Goal: Task Accomplishment & Management: Use online tool/utility

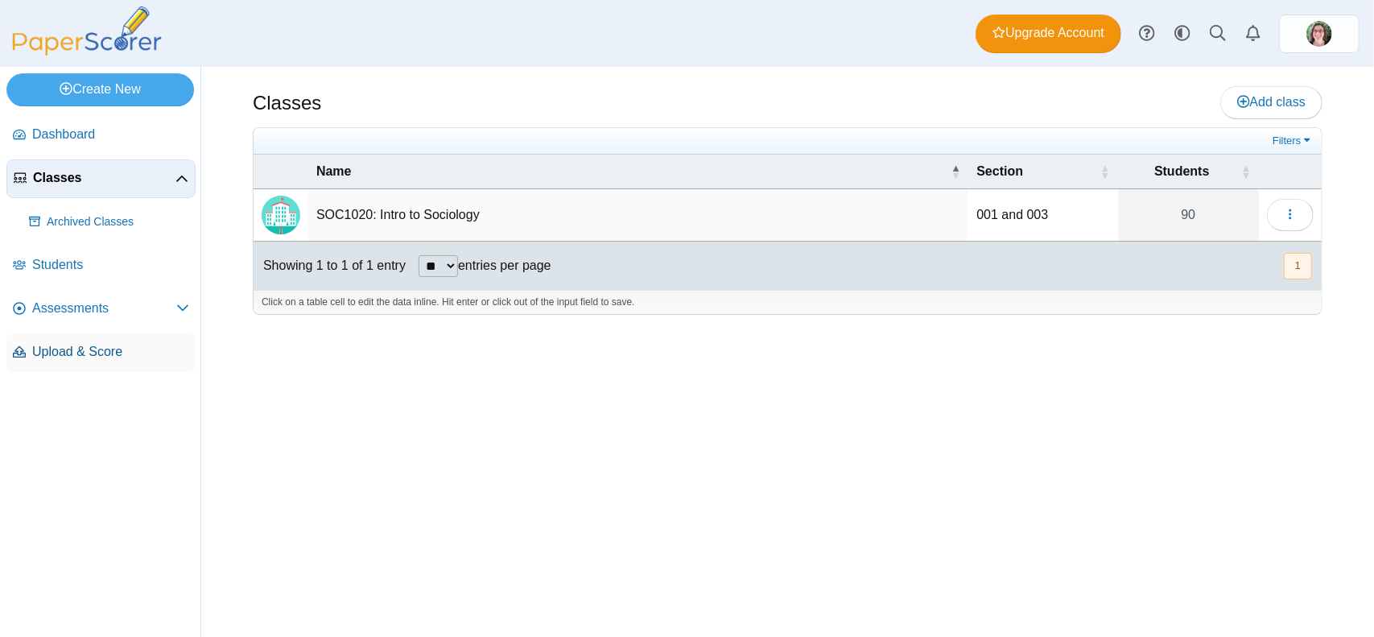
click at [74, 348] on span "Upload & Score" at bounding box center [110, 352] width 157 height 18
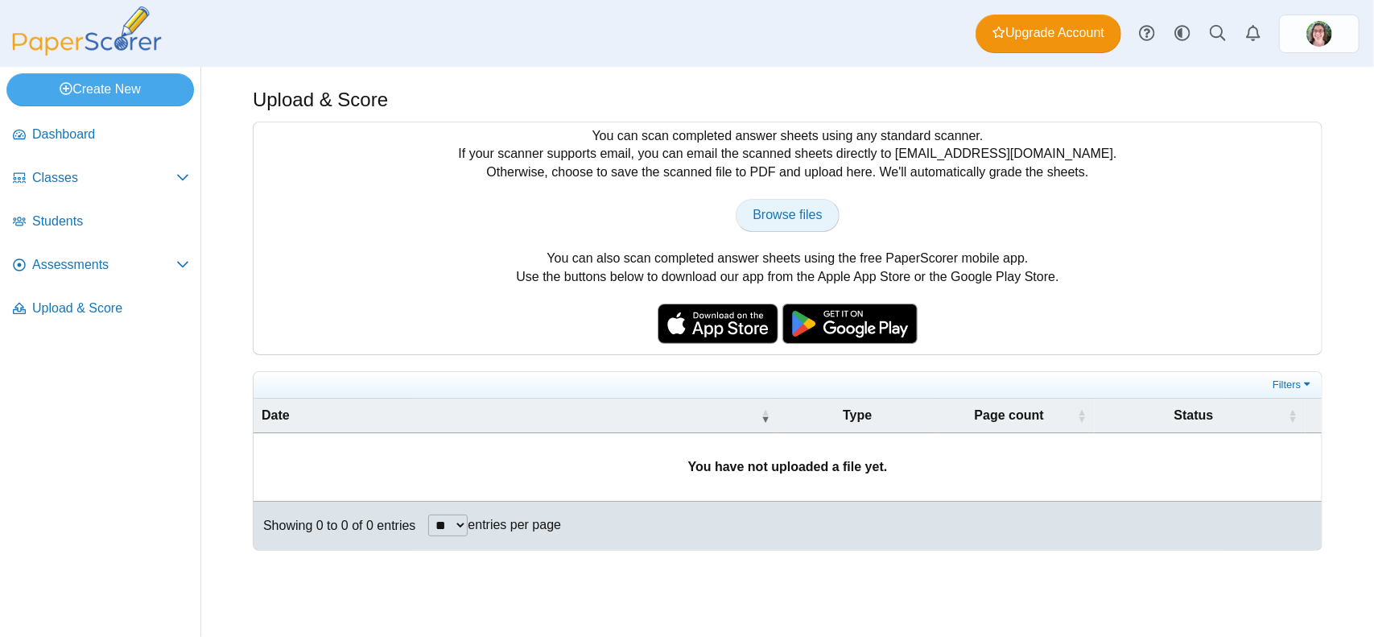
click at [786, 216] on span "Browse files" at bounding box center [786, 215] width 69 height 14
type input "**********"
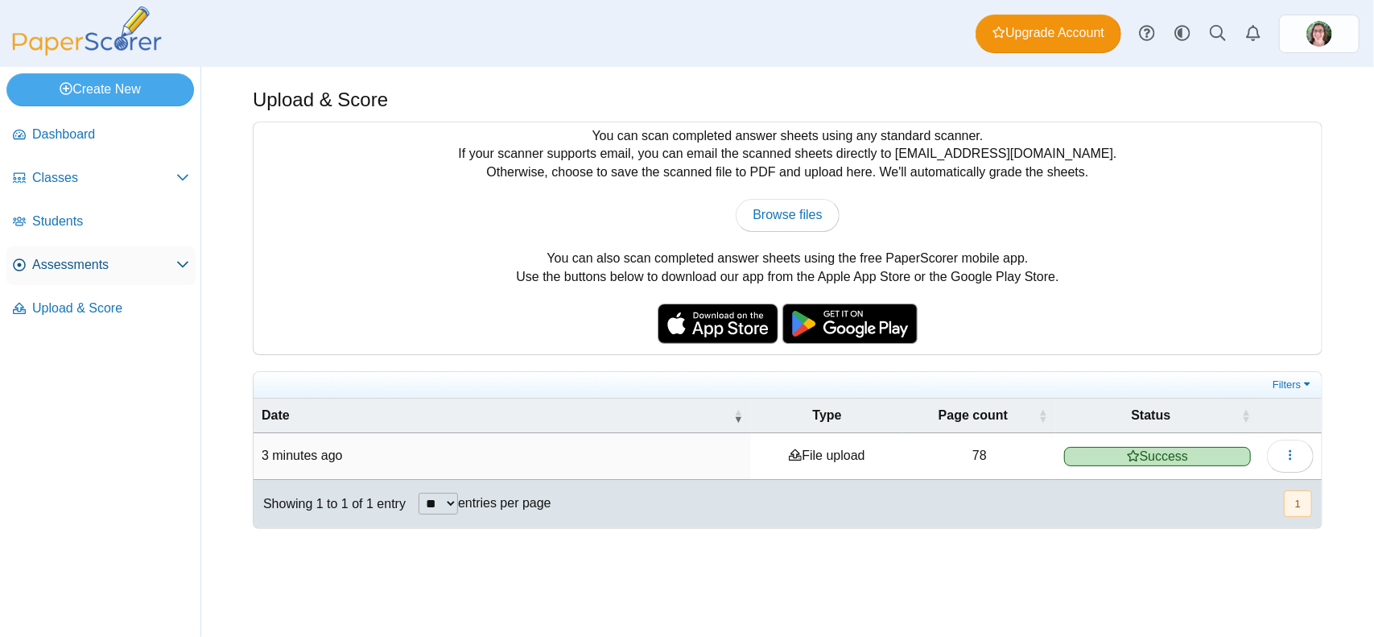
click at [186, 266] on icon at bounding box center [182, 264] width 13 height 13
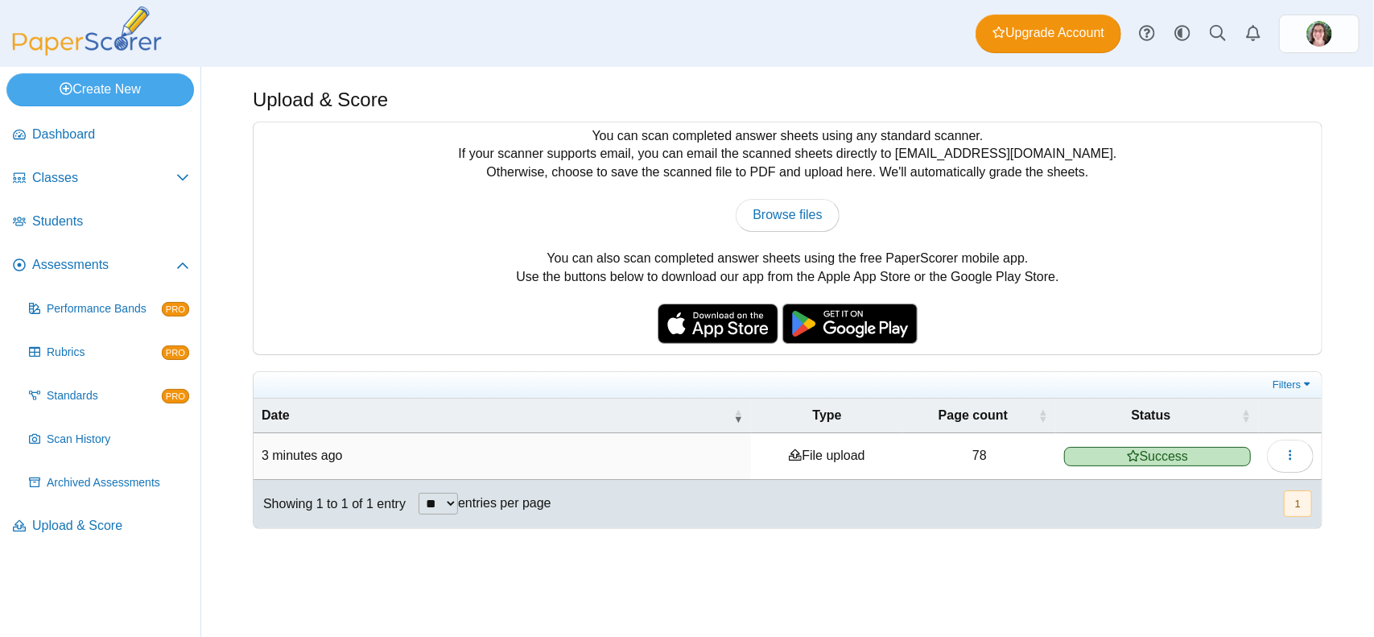
drag, startPoint x: 301, startPoint y: 448, endPoint x: 322, endPoint y: 450, distance: 21.0
click at [303, 449] on time "3 minutes ago" at bounding box center [302, 455] width 81 height 14
click at [721, 543] on div "Upload & Score You can scan completed answer sheets using any standard scanner.…" at bounding box center [787, 352] width 1173 height 570
click at [1295, 443] on button "button" at bounding box center [1290, 455] width 47 height 32
click at [1049, 546] on div "Upload & Score You can scan completed answer sheets using any standard scanner.…" at bounding box center [787, 352] width 1173 height 570
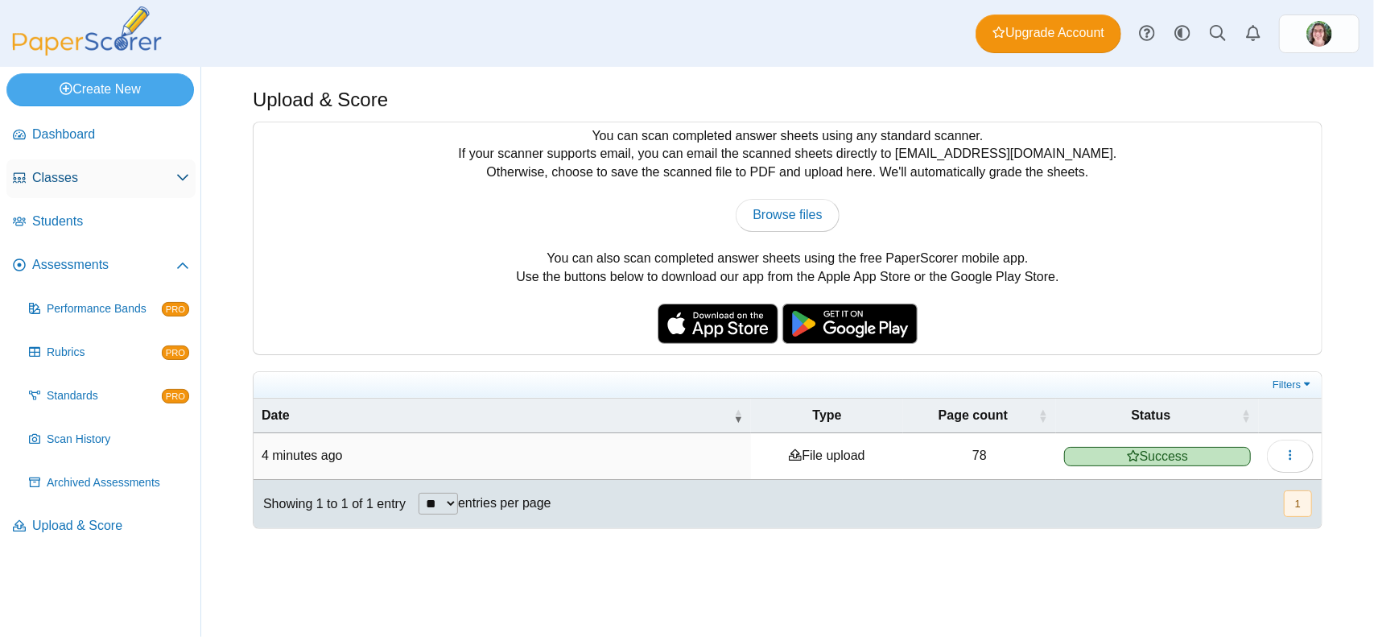
click at [180, 179] on icon at bounding box center [182, 177] width 13 height 13
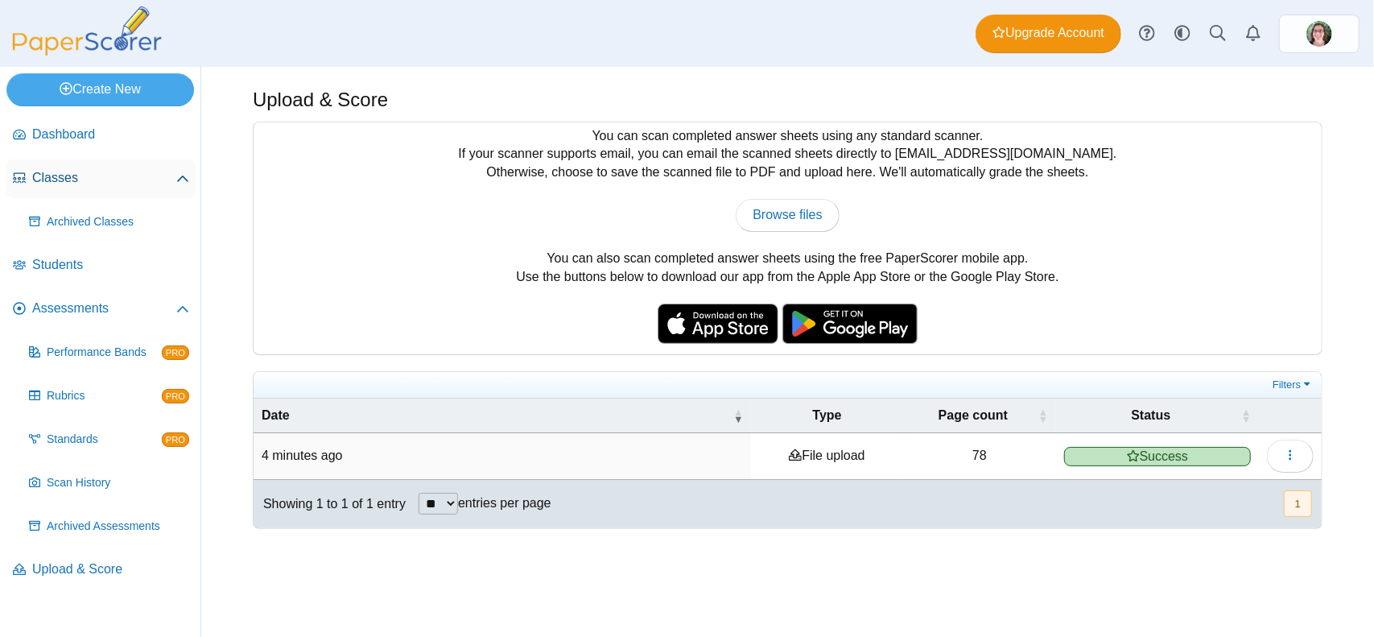
click at [185, 175] on icon at bounding box center [182, 179] width 13 height 13
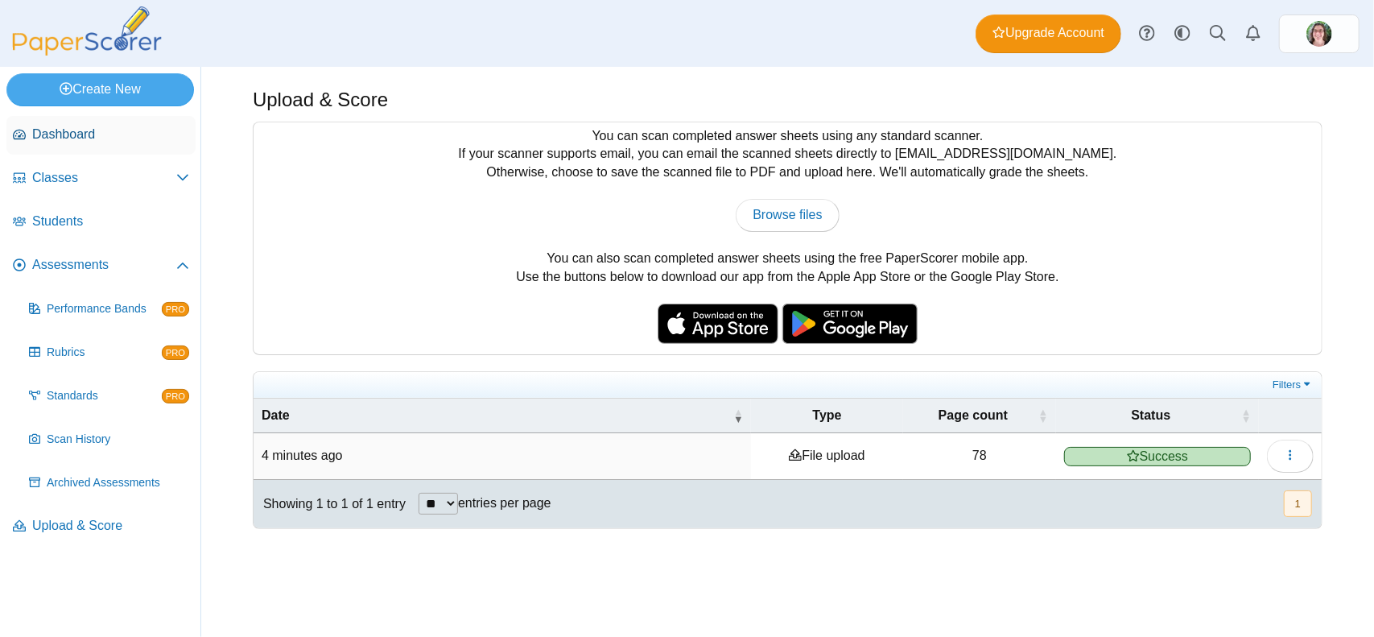
click at [86, 142] on span "Dashboard" at bounding box center [110, 135] width 157 height 18
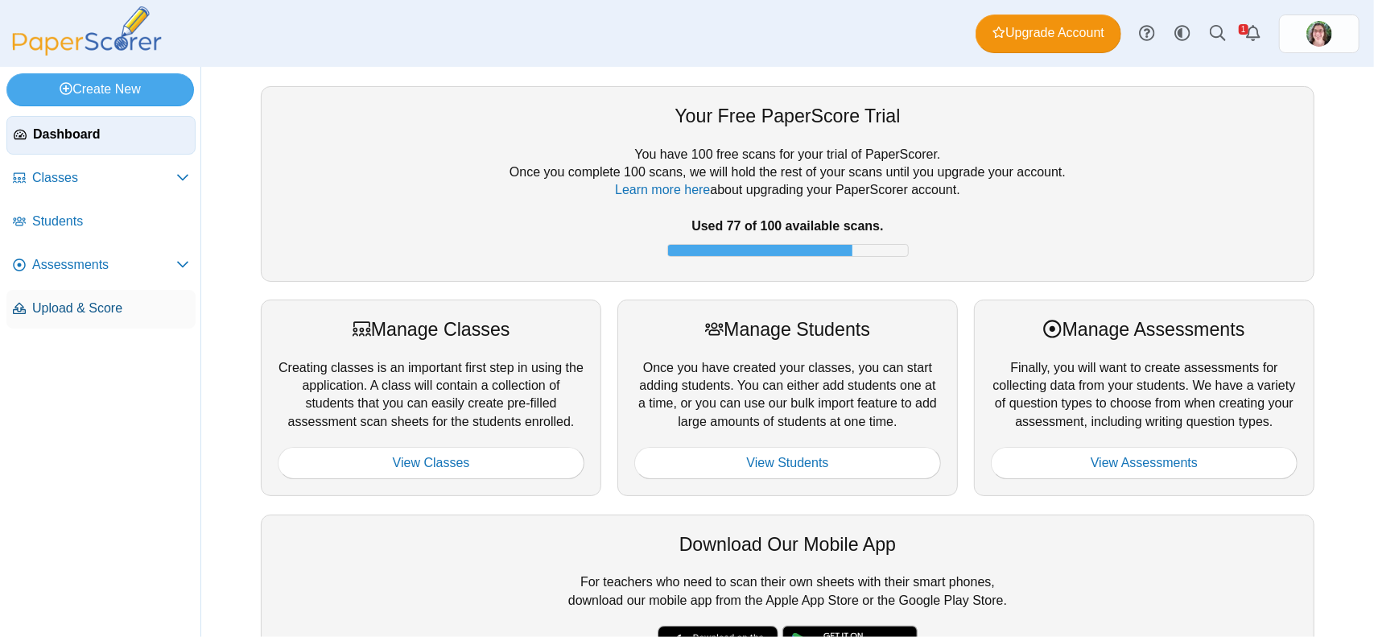
click at [51, 308] on span "Upload & Score" at bounding box center [110, 308] width 157 height 18
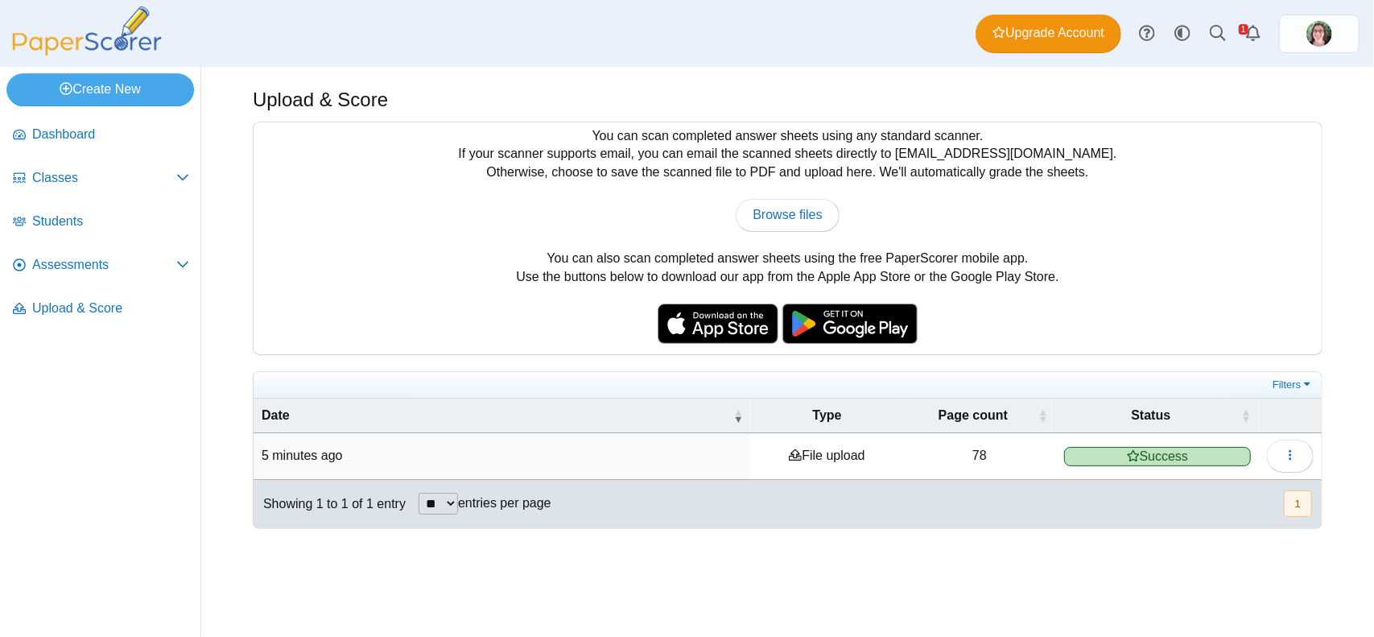
click at [1294, 501] on button "1" at bounding box center [1298, 503] width 28 height 27
click at [1306, 505] on button "1" at bounding box center [1298, 503] width 28 height 27
click at [1247, 27] on link "Alerts" at bounding box center [1252, 33] width 35 height 35
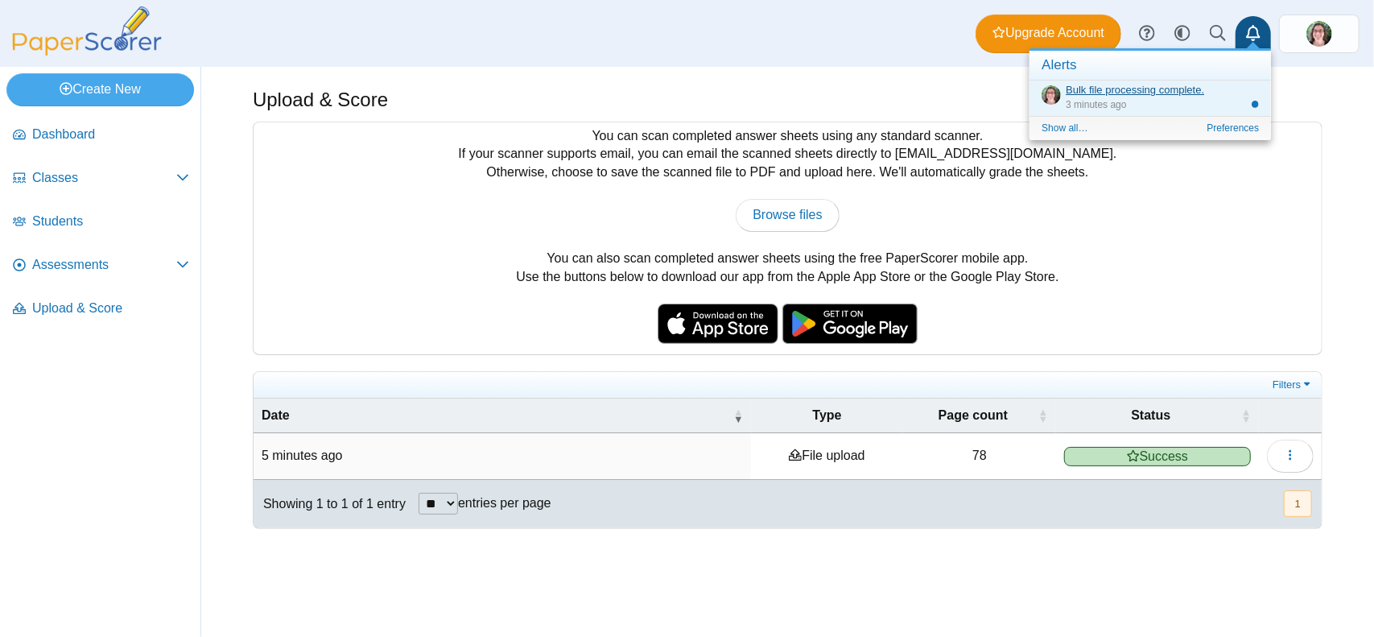
click at [1154, 88] on link "Bulk file processing complete." at bounding box center [1135, 90] width 138 height 12
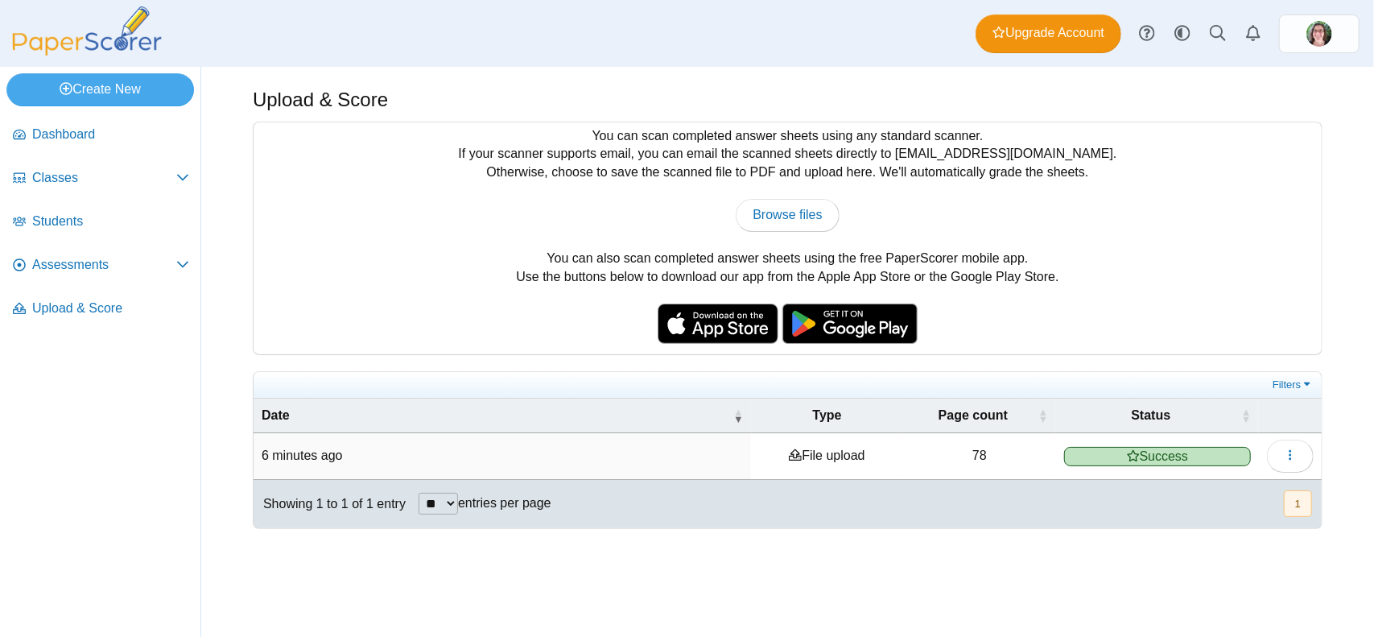
click at [84, 47] on img at bounding box center [86, 30] width 161 height 49
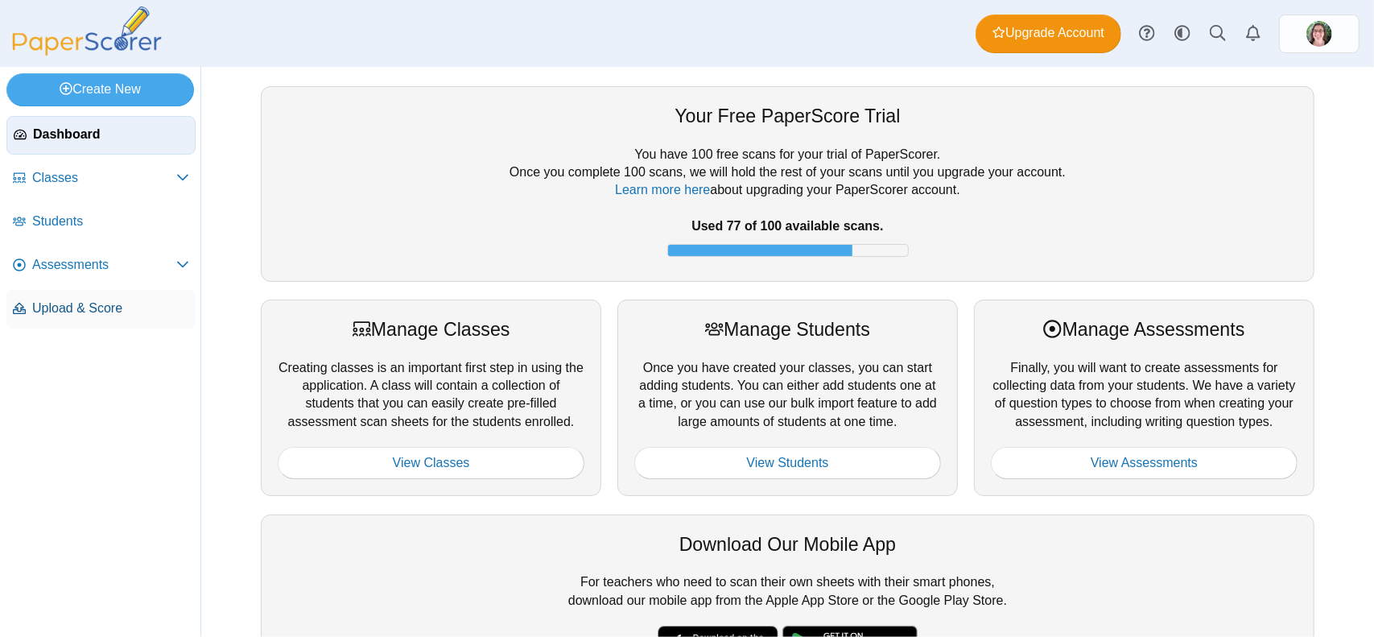
click at [72, 296] on link "Upload & Score" at bounding box center [100, 309] width 189 height 39
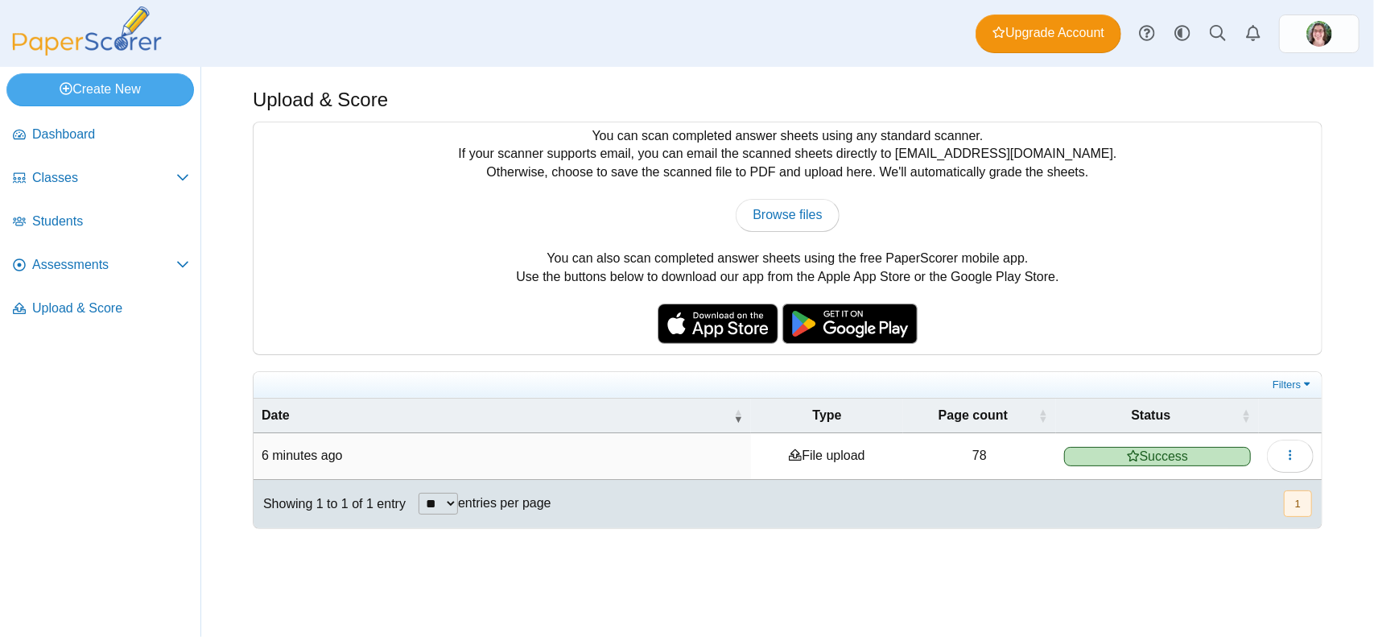
click at [1172, 453] on span "Success" at bounding box center [1157, 456] width 187 height 19
click at [1302, 456] on button "button" at bounding box center [1290, 455] width 47 height 32
drag, startPoint x: 1180, startPoint y: 492, endPoint x: 1169, endPoint y: 495, distance: 11.7
click at [1179, 493] on link "View scanned pages" at bounding box center [1216, 490] width 193 height 24
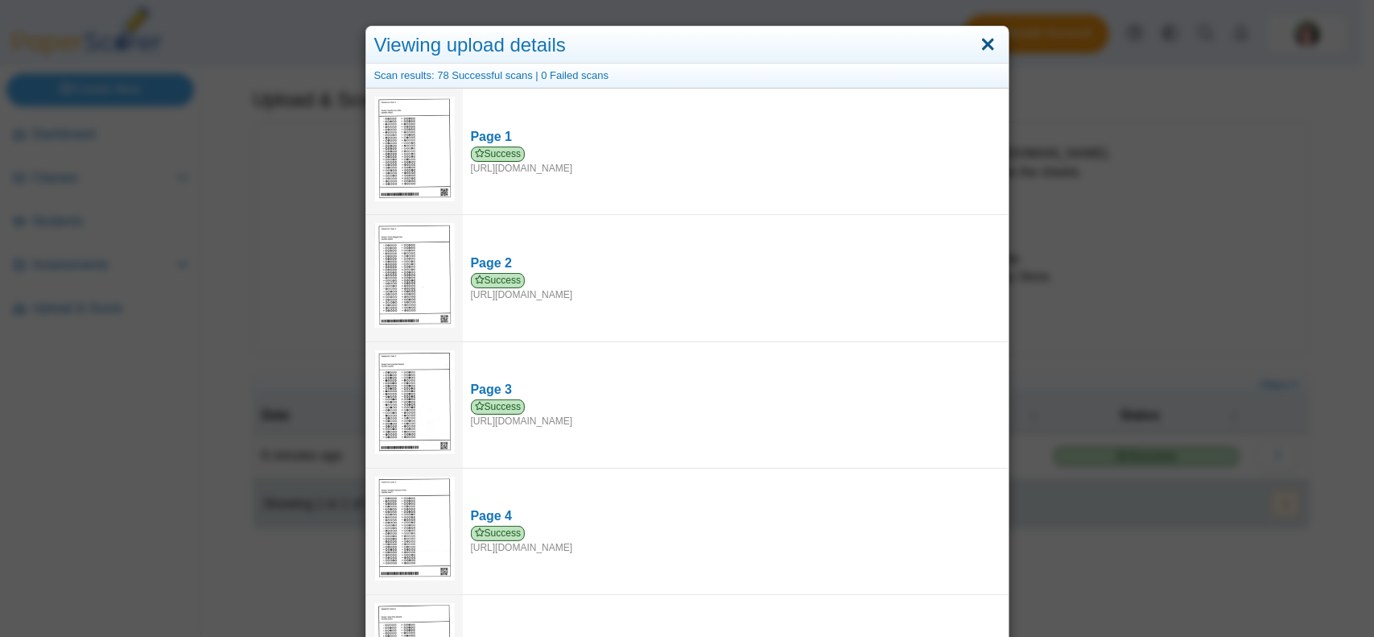
click at [983, 44] on link "Close" at bounding box center [987, 44] width 25 height 27
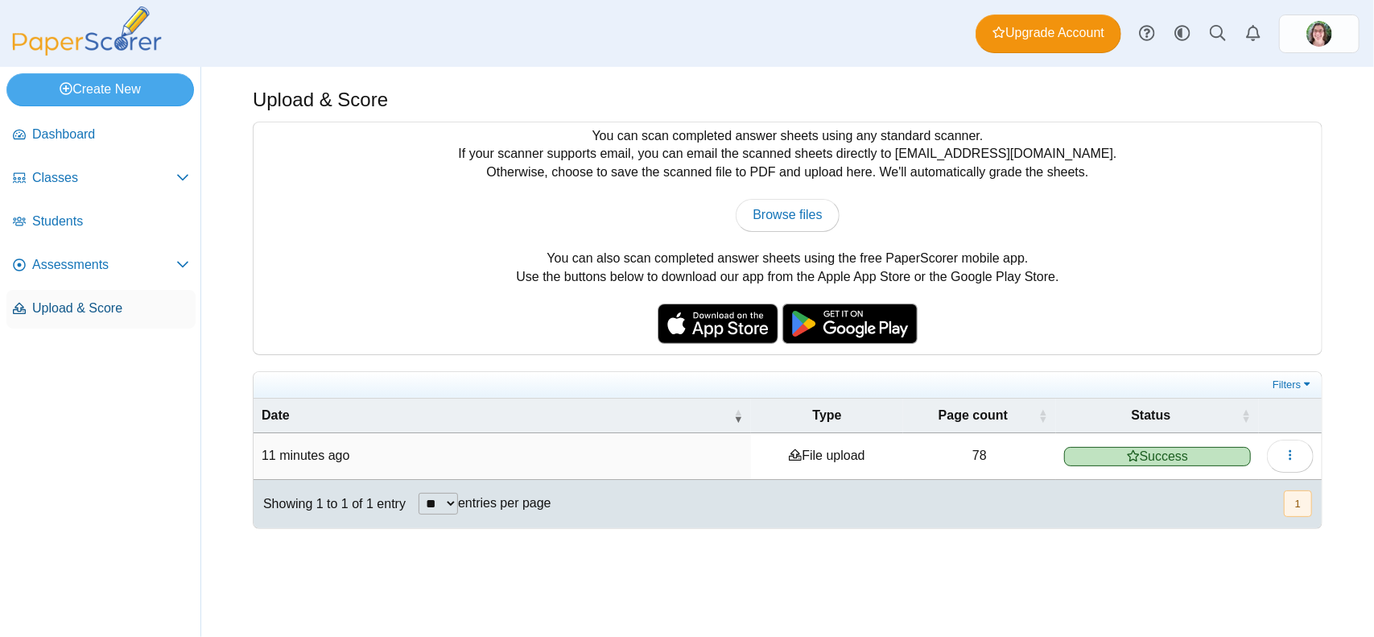
click at [65, 311] on span "Upload & Score" at bounding box center [110, 308] width 157 height 18
click at [122, 181] on span "Classes" at bounding box center [104, 178] width 144 height 18
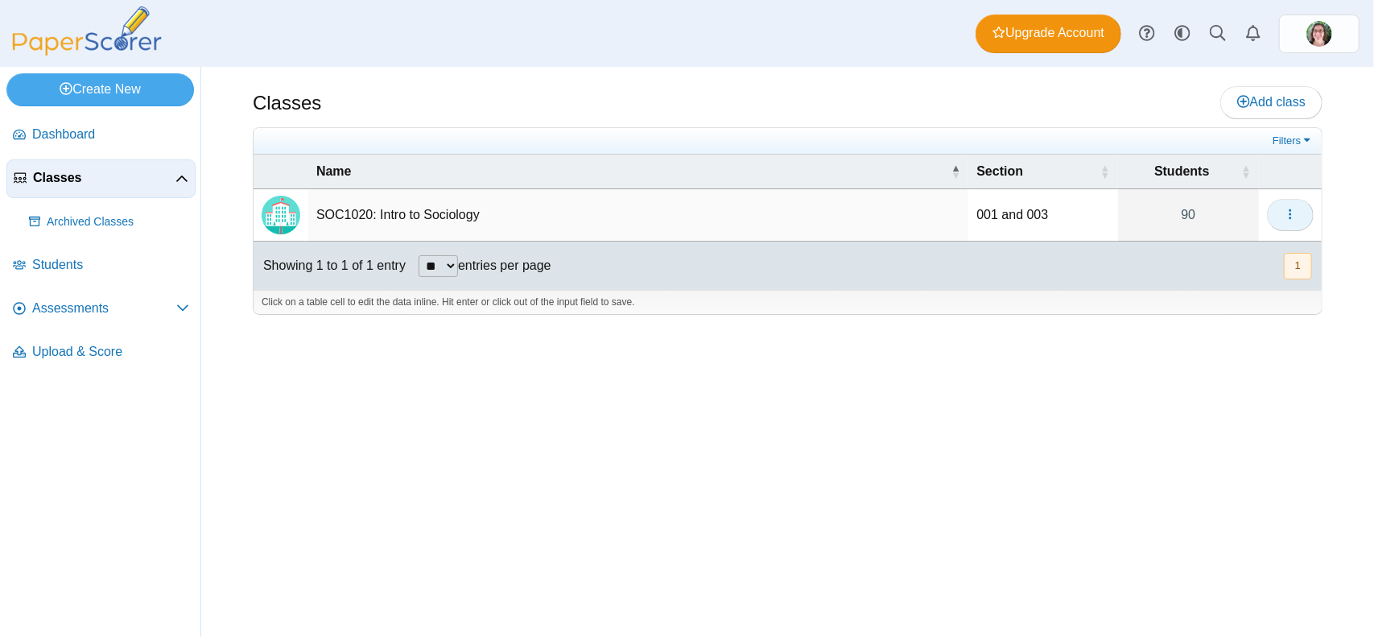
click at [1289, 208] on span "button" at bounding box center [1290, 215] width 13 height 14
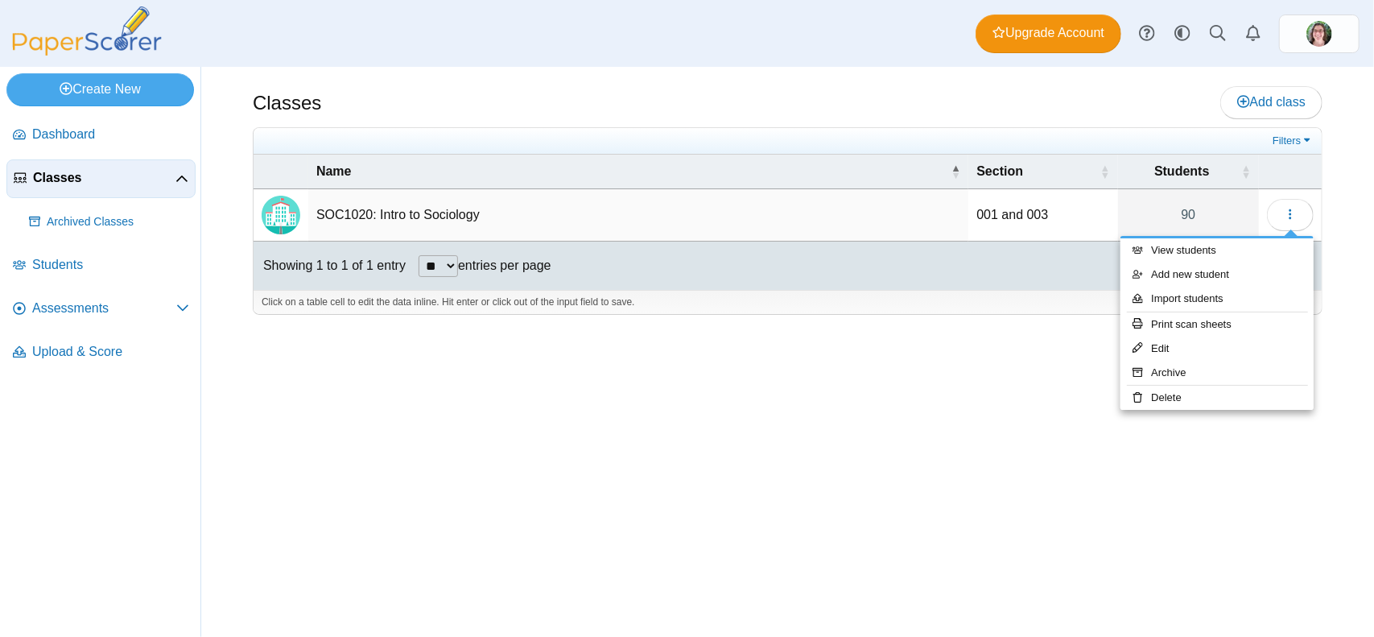
click at [715, 501] on div "Classes Add class Filters 90" at bounding box center [787, 352] width 1173 height 570
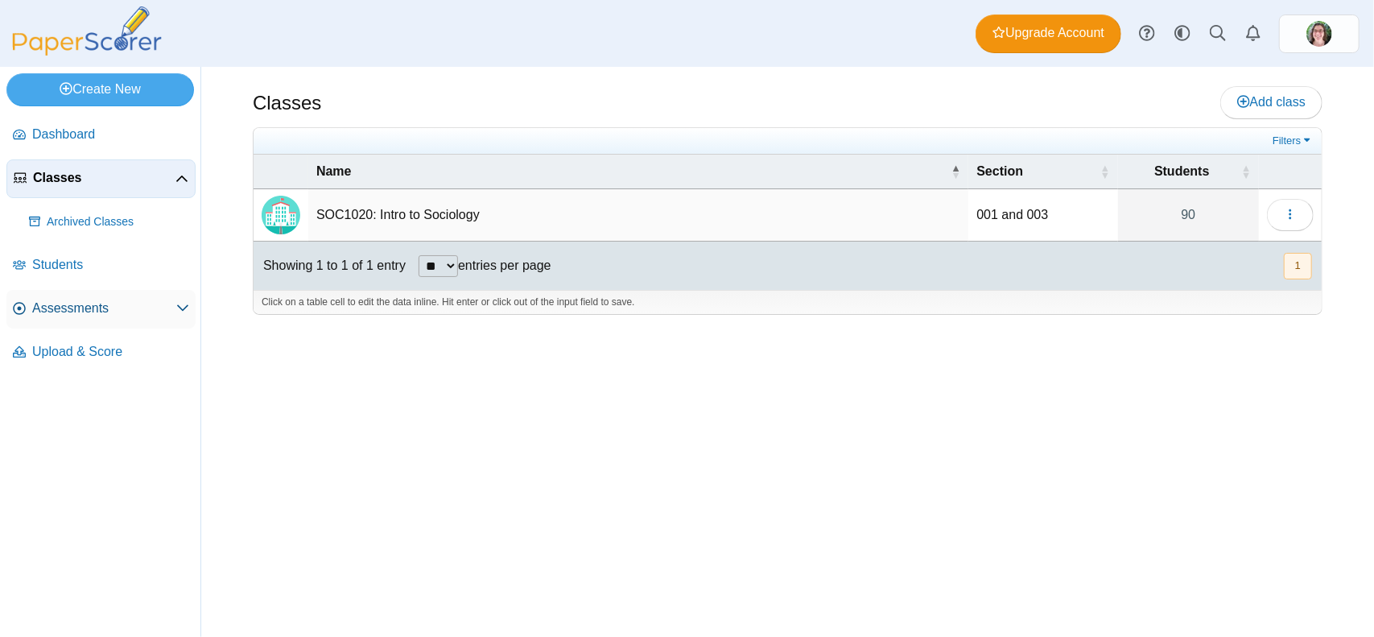
click at [161, 308] on span "Assessments" at bounding box center [104, 308] width 144 height 18
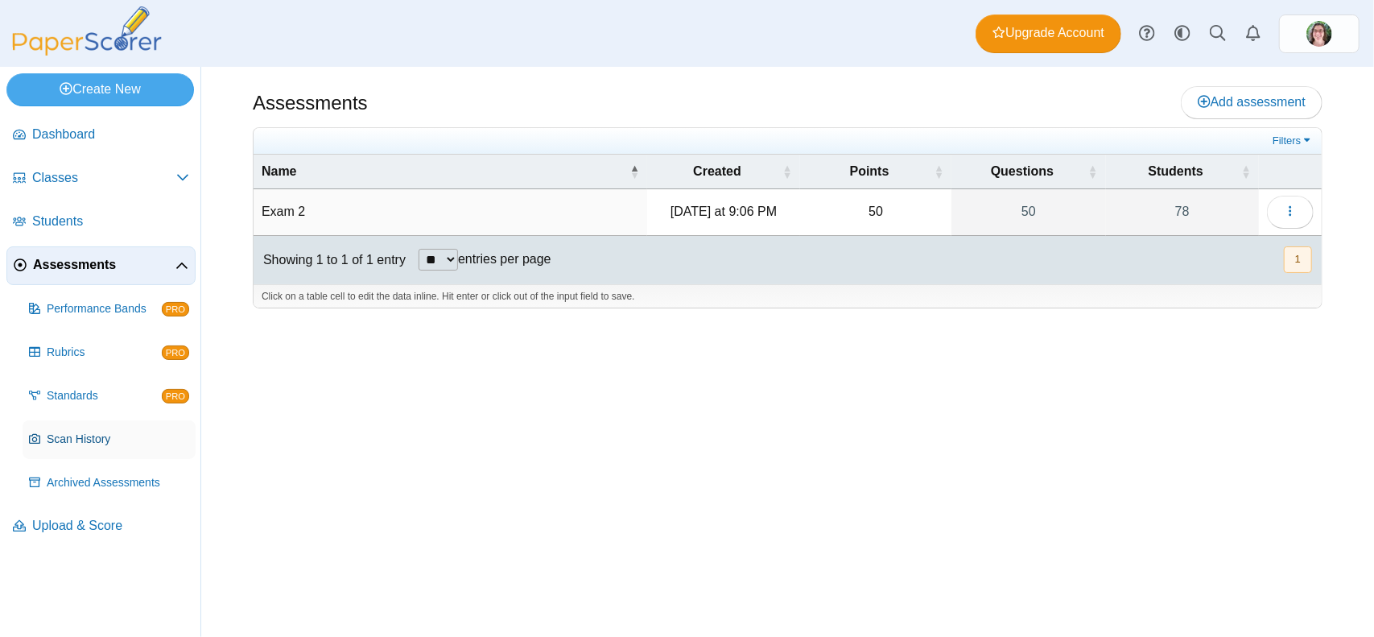
click at [56, 437] on span "Scan History" at bounding box center [118, 439] width 142 height 16
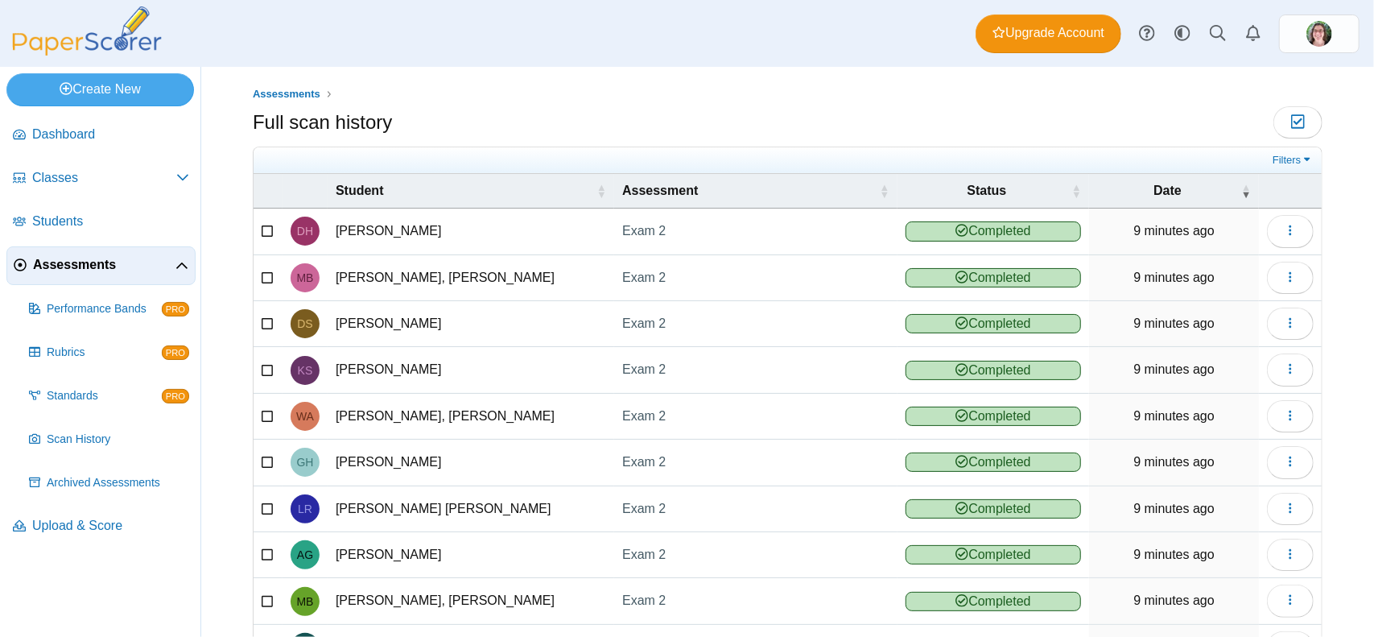
click at [85, 268] on span "Assessments" at bounding box center [104, 265] width 142 height 18
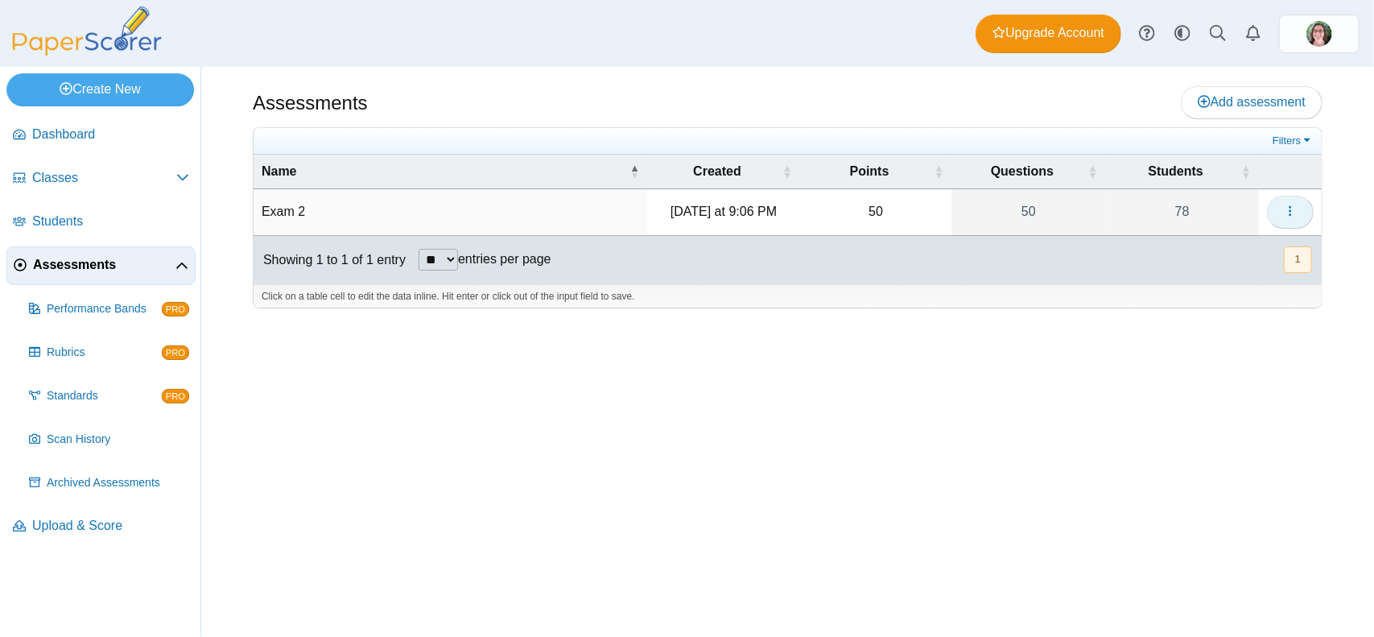
click at [1290, 212] on icon "button" at bounding box center [1290, 210] width 13 height 13
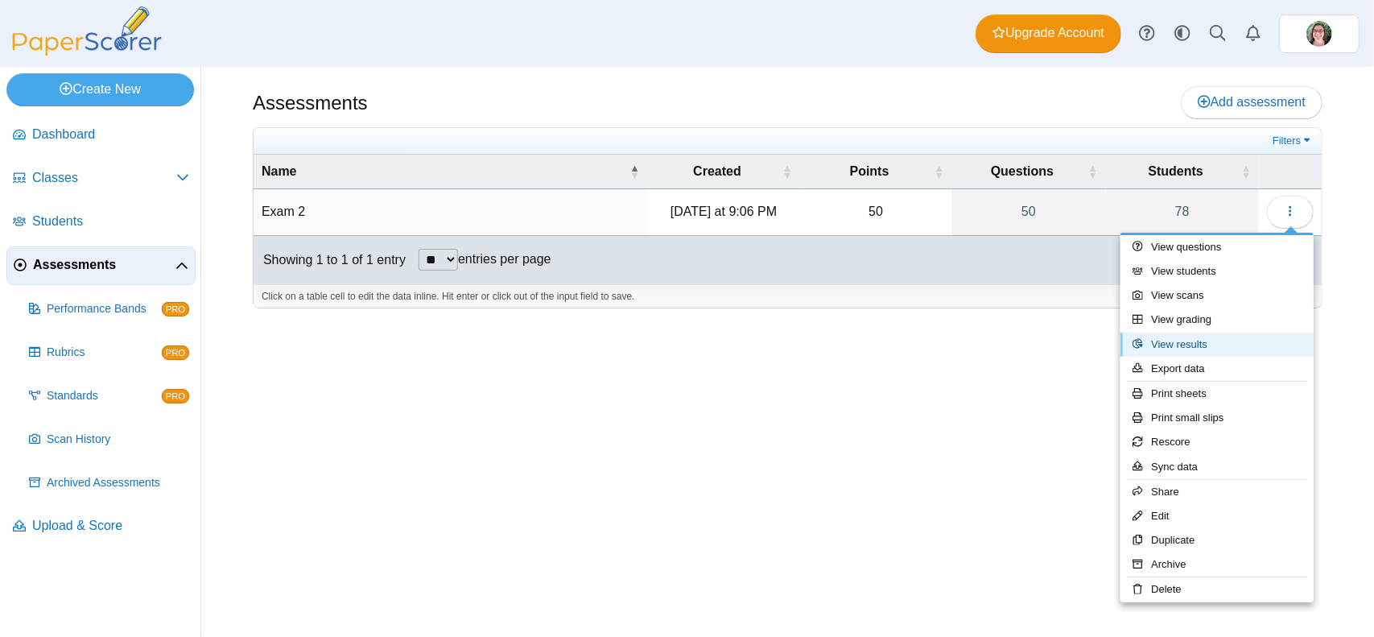
click at [1193, 344] on link "View results" at bounding box center [1216, 344] width 193 height 24
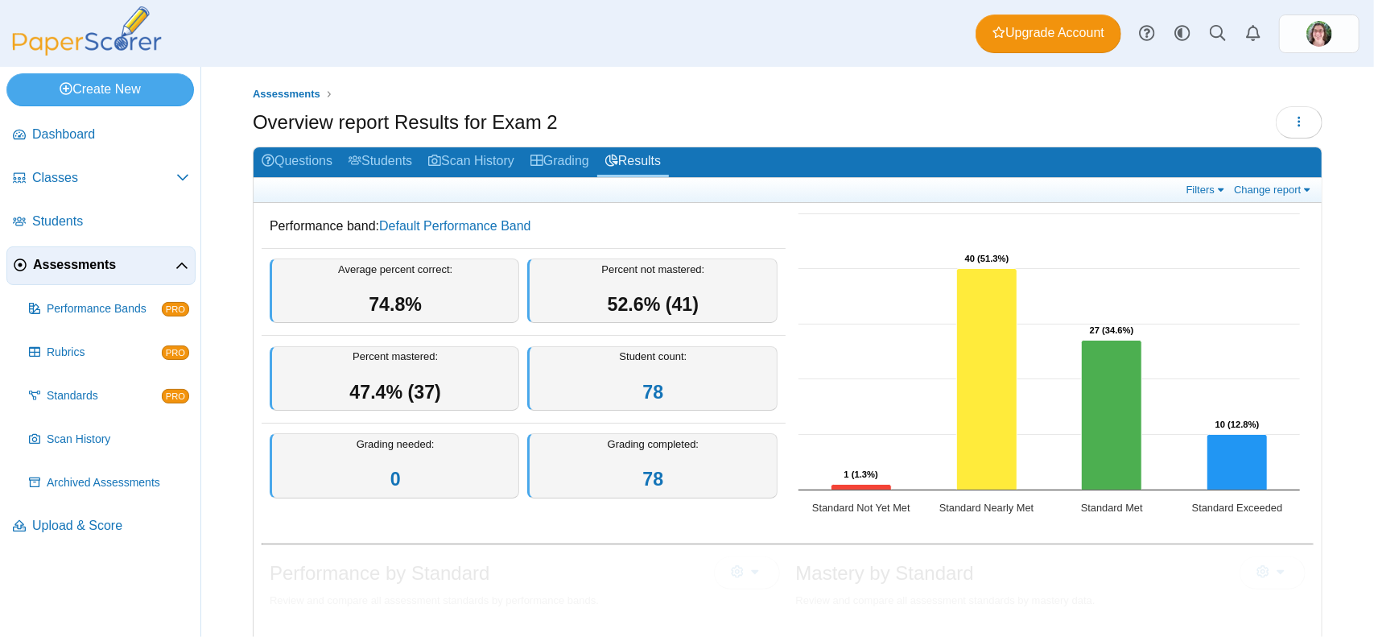
click at [91, 266] on span "Assessments" at bounding box center [104, 265] width 142 height 18
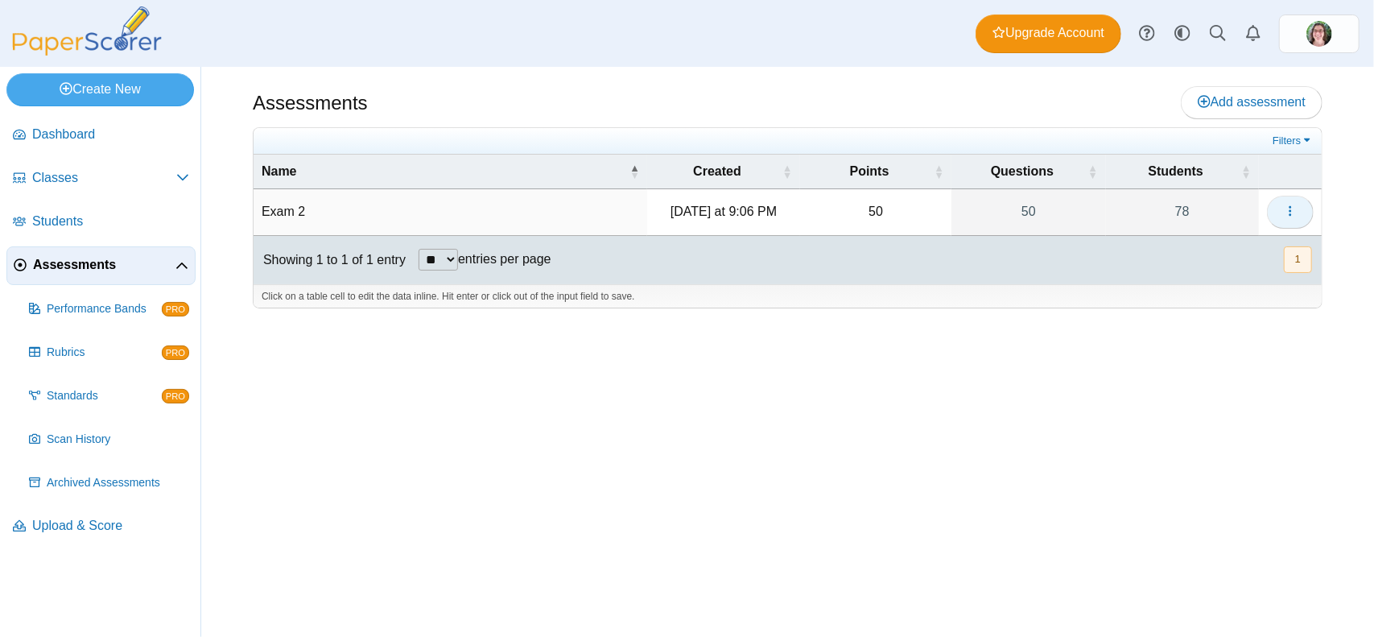
click at [1284, 205] on icon "button" at bounding box center [1290, 210] width 13 height 13
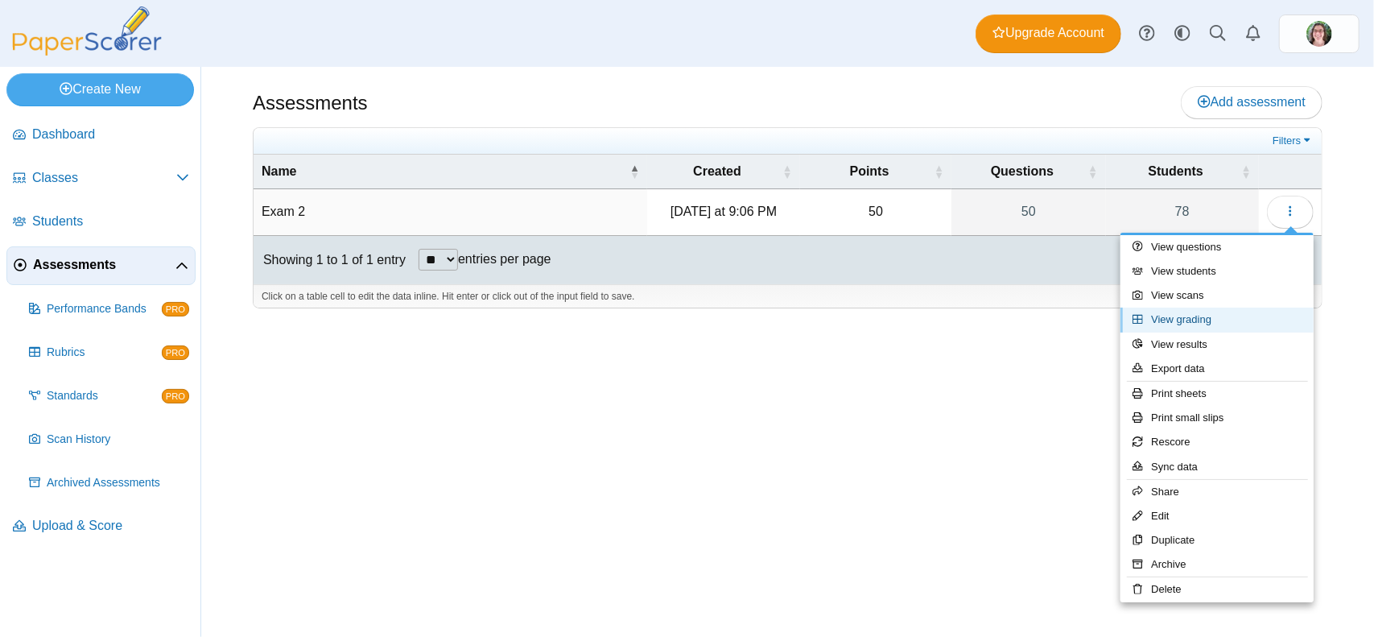
click at [1210, 318] on link "View grading" at bounding box center [1216, 319] width 193 height 24
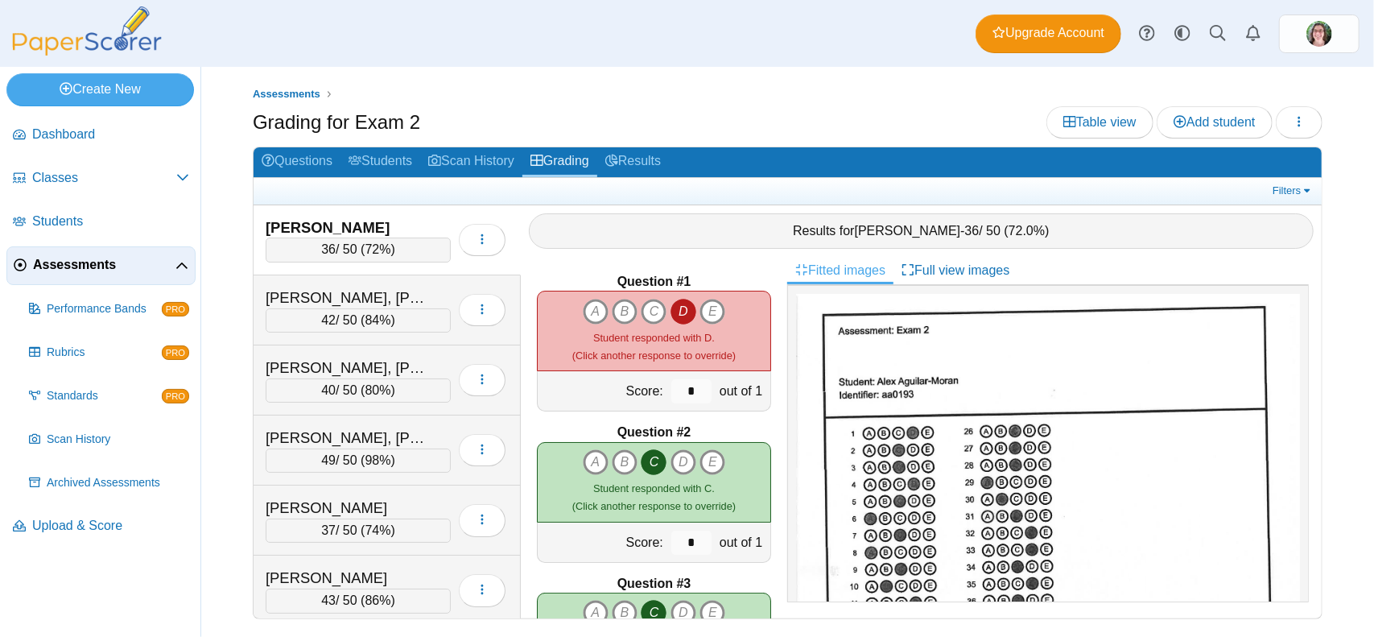
click at [61, 265] on span "Assessments" at bounding box center [104, 265] width 142 height 18
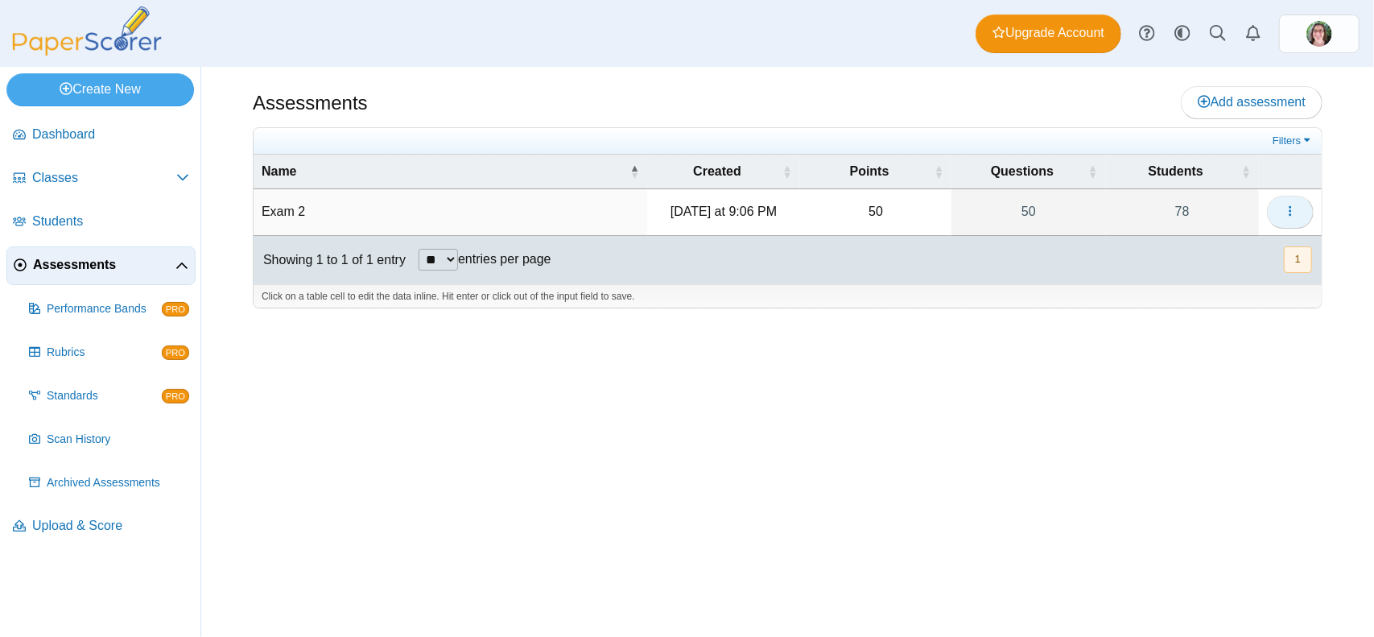
click at [1292, 208] on icon "button" at bounding box center [1290, 210] width 13 height 13
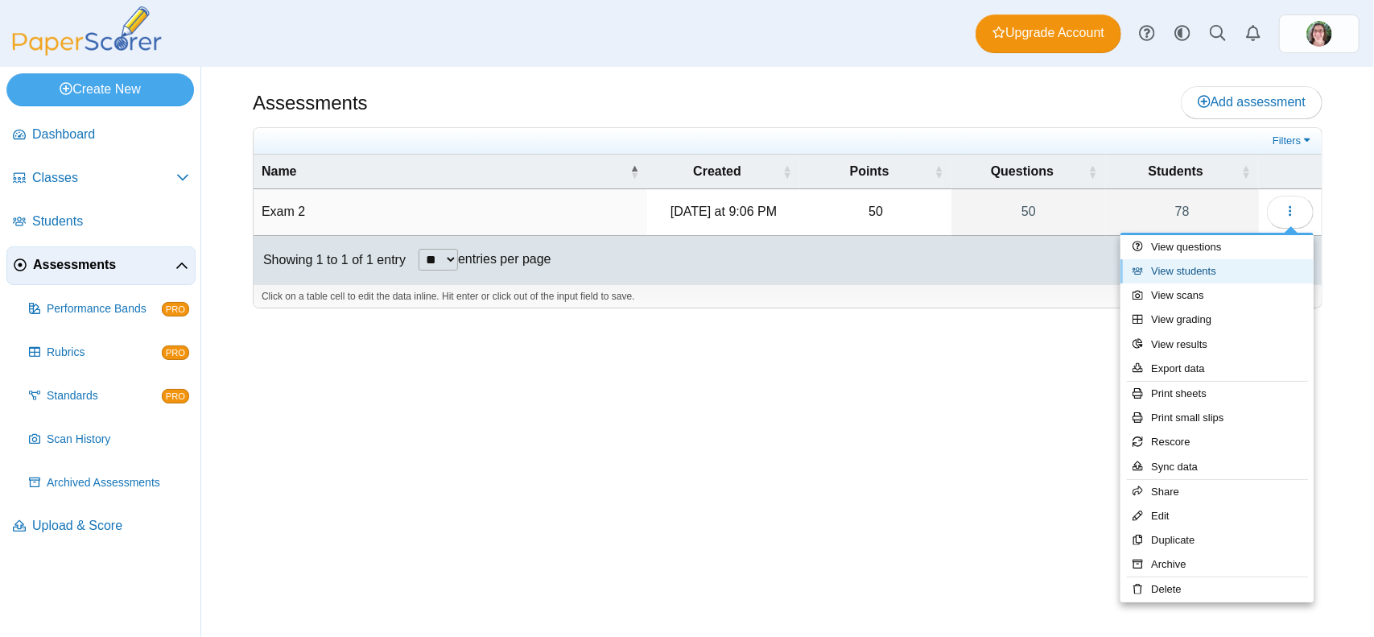
click at [1205, 274] on link "View students" at bounding box center [1216, 271] width 193 height 24
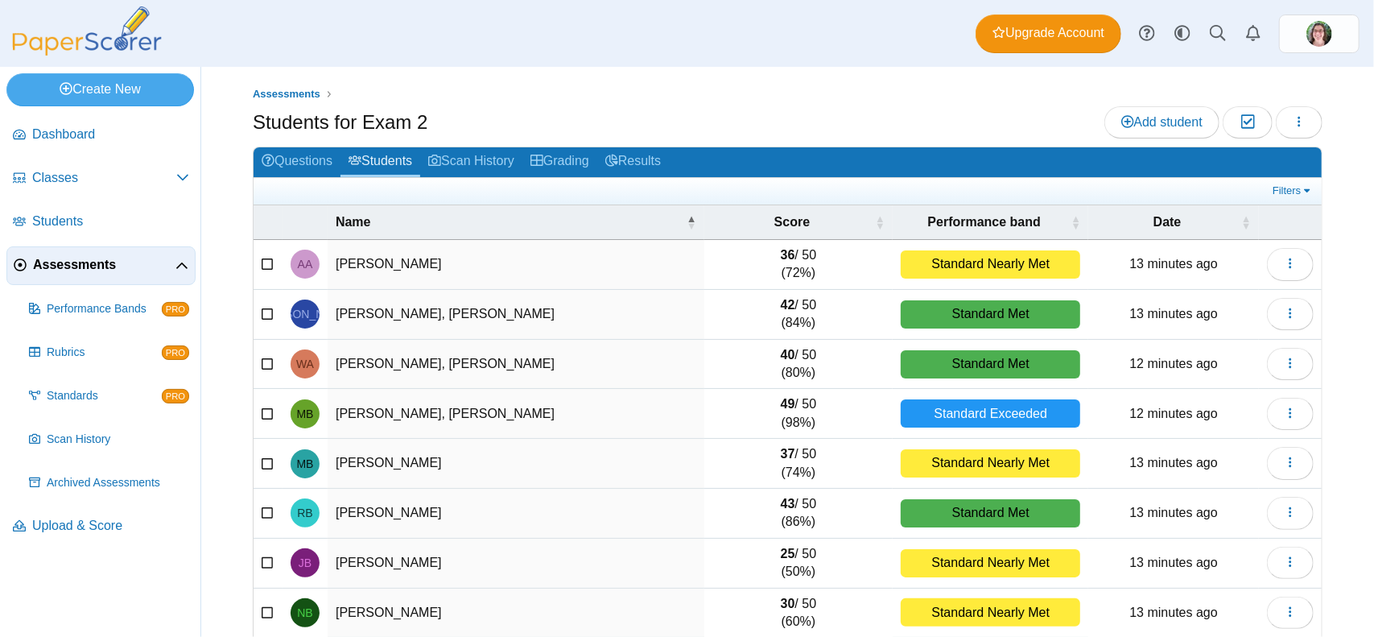
click at [105, 260] on span "Assessments" at bounding box center [104, 265] width 142 height 18
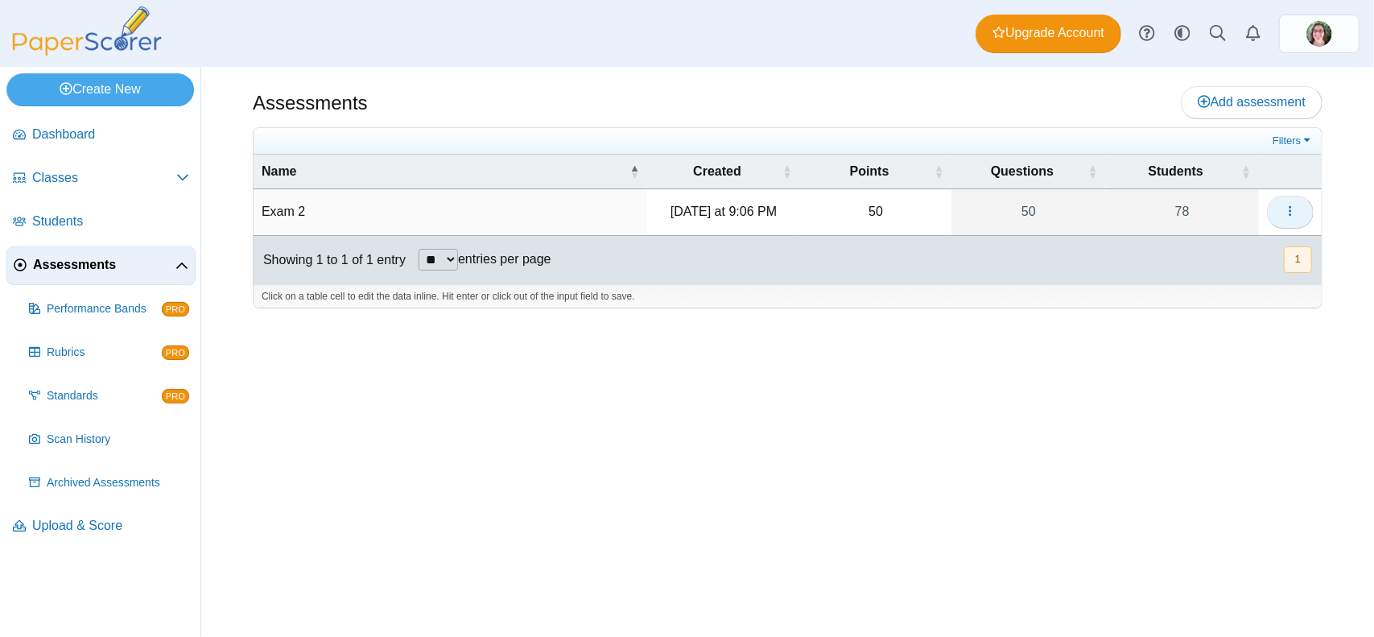
click at [1286, 200] on button "button" at bounding box center [1290, 212] width 47 height 32
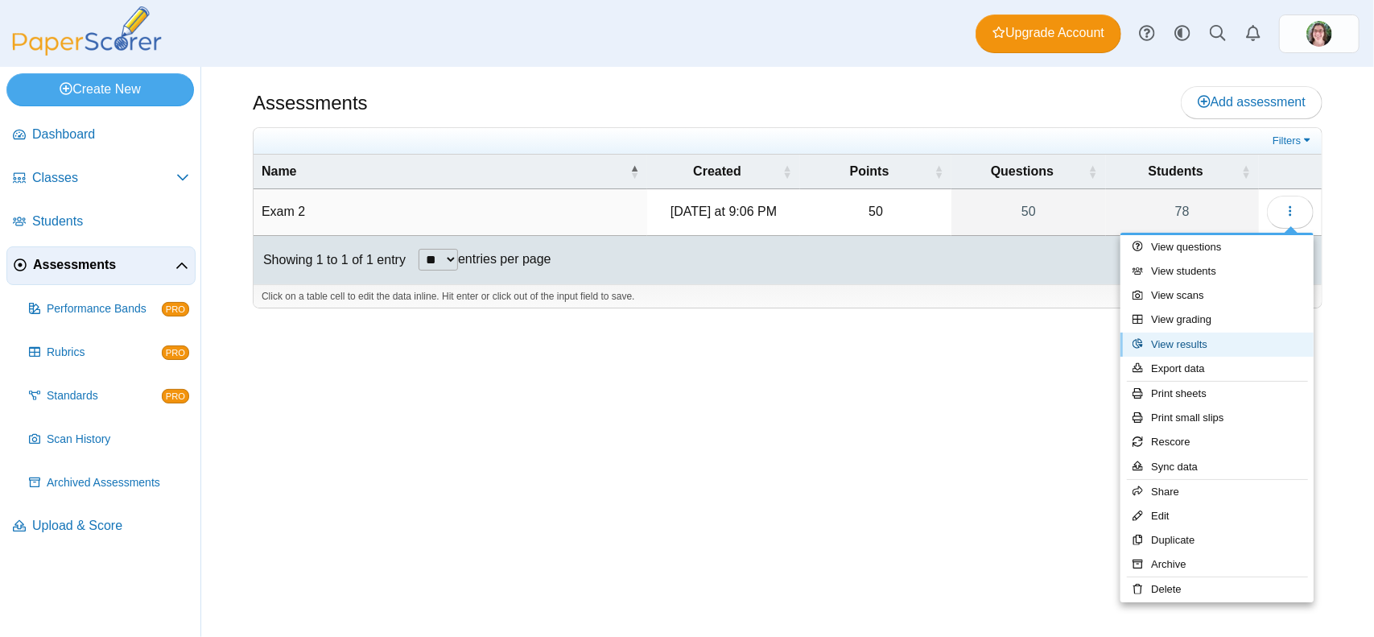
click at [1169, 336] on link "View results" at bounding box center [1216, 344] width 193 height 24
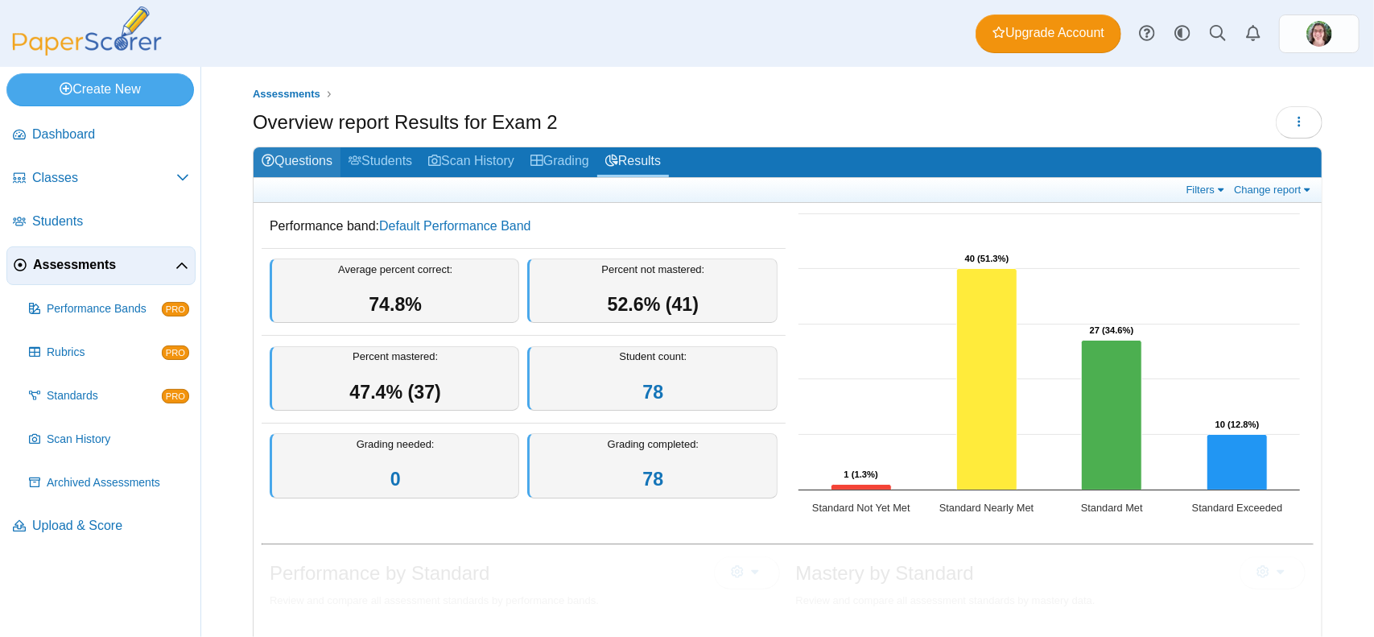
click at [291, 159] on link "Questions" at bounding box center [297, 162] width 87 height 30
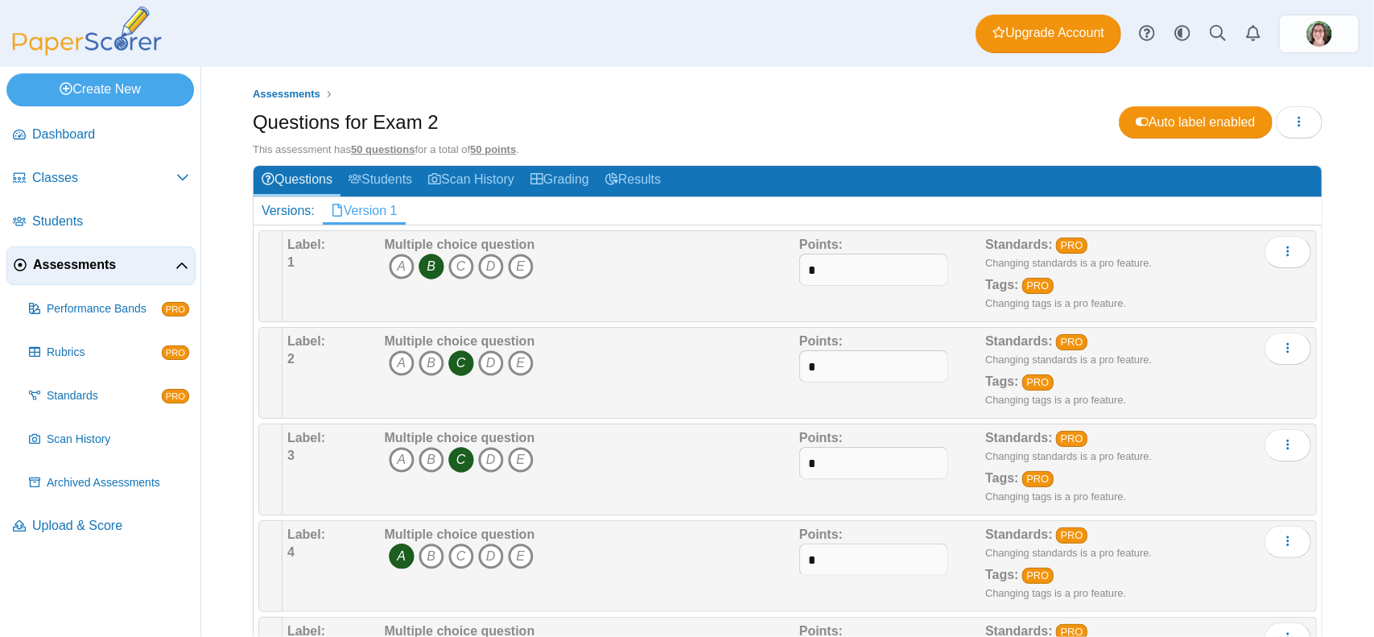
click at [76, 262] on span "Assessments" at bounding box center [104, 265] width 142 height 18
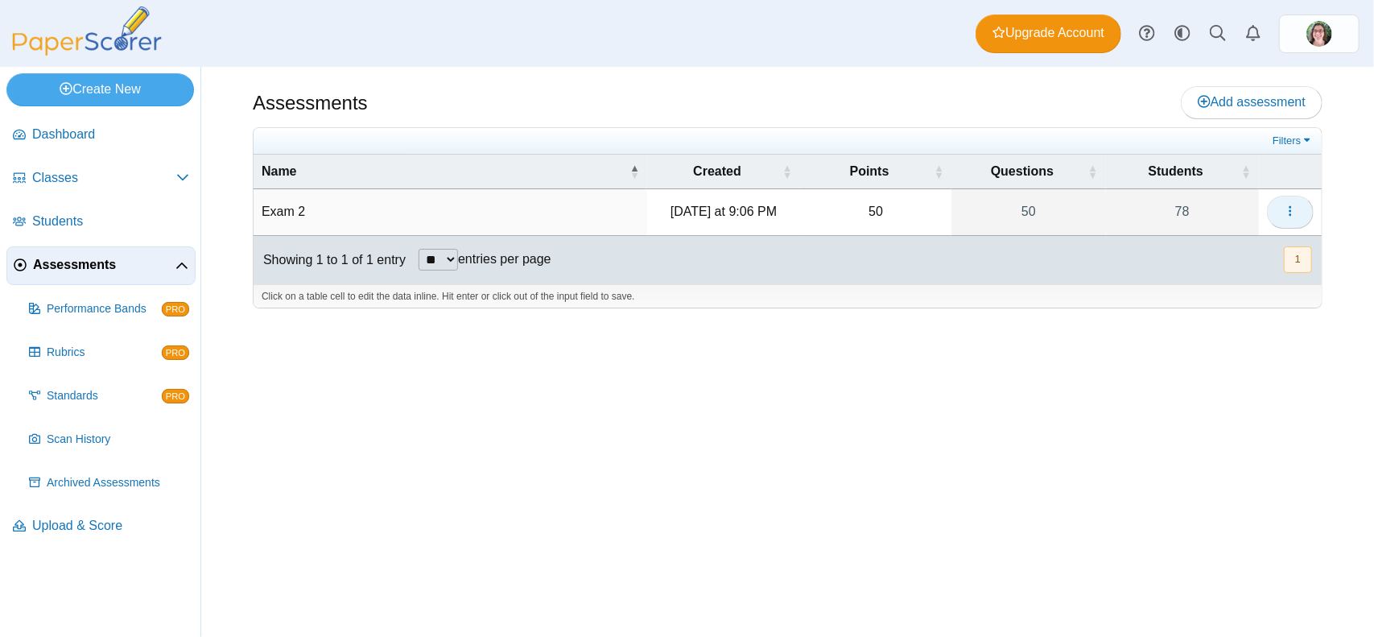
click at [1281, 201] on button "button" at bounding box center [1290, 212] width 47 height 32
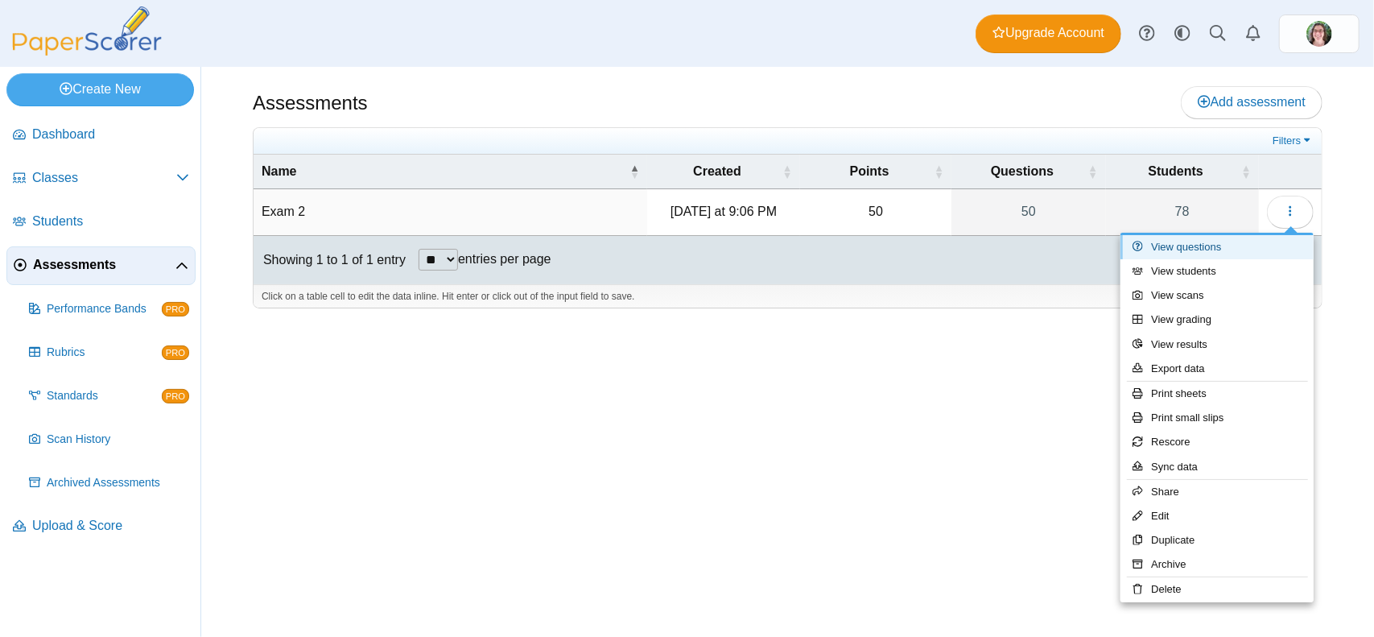
click at [1204, 248] on link "View questions" at bounding box center [1216, 247] width 193 height 24
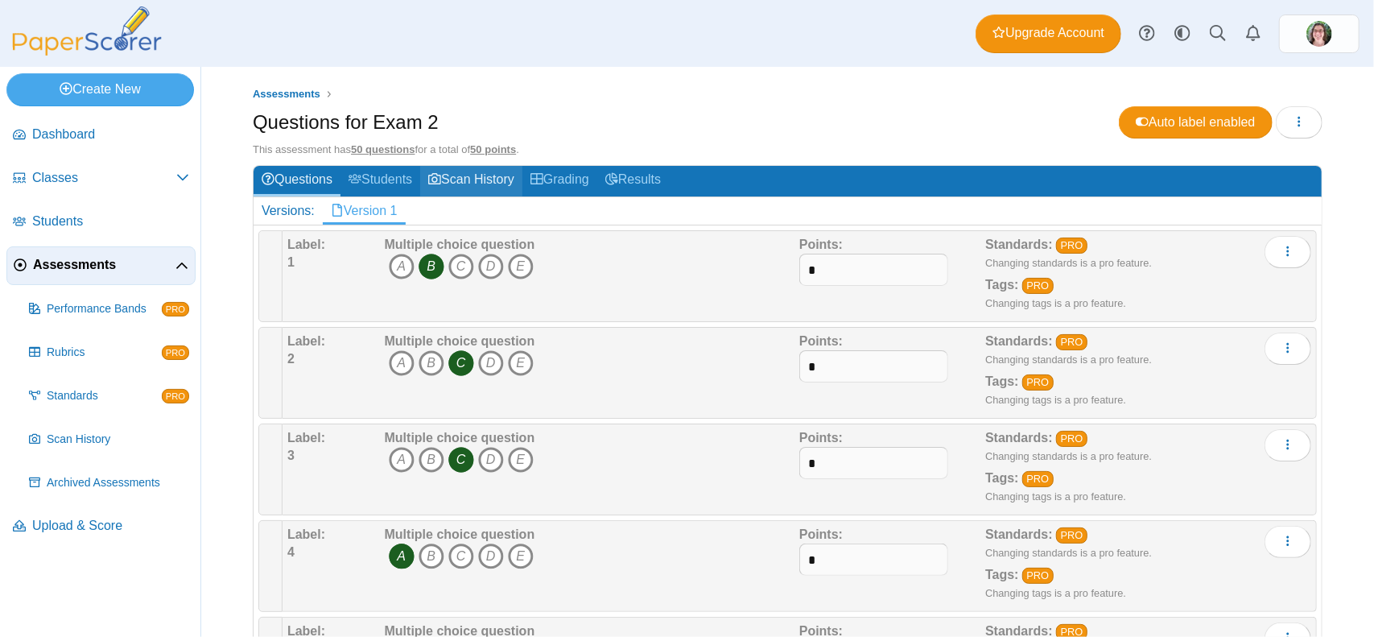
click at [462, 183] on link "Scan History" at bounding box center [471, 181] width 102 height 30
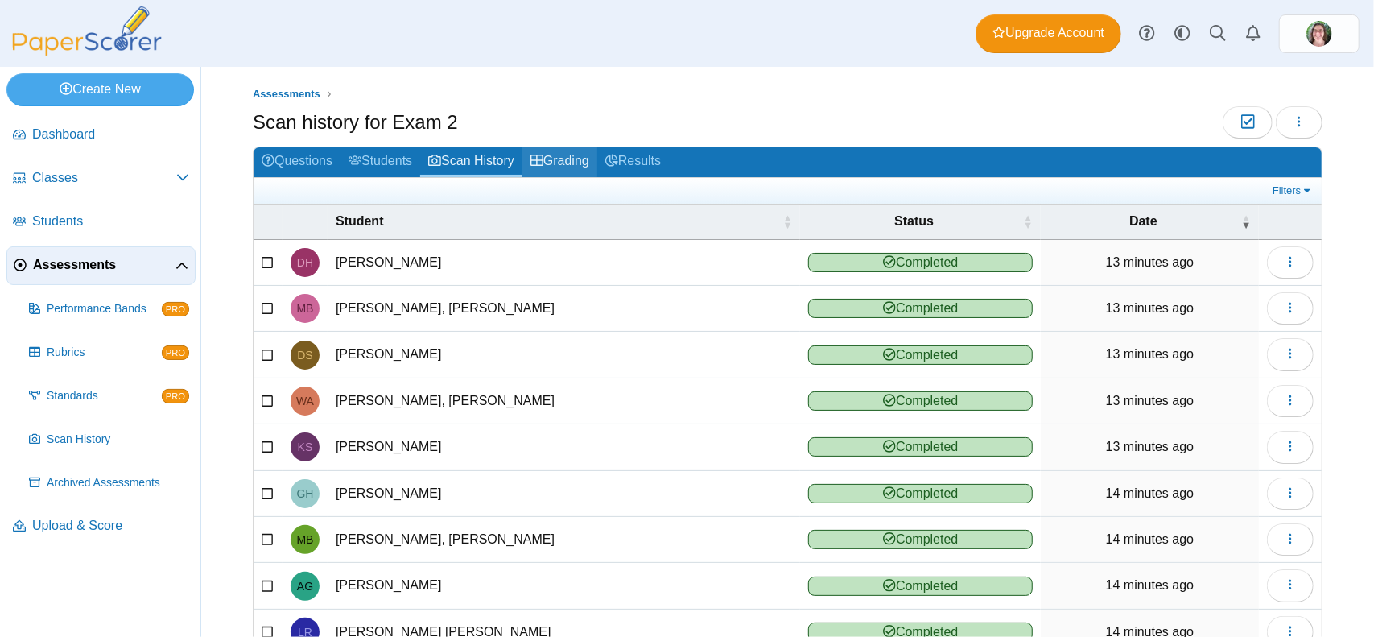
click at [567, 158] on link "Grading" at bounding box center [559, 162] width 75 height 30
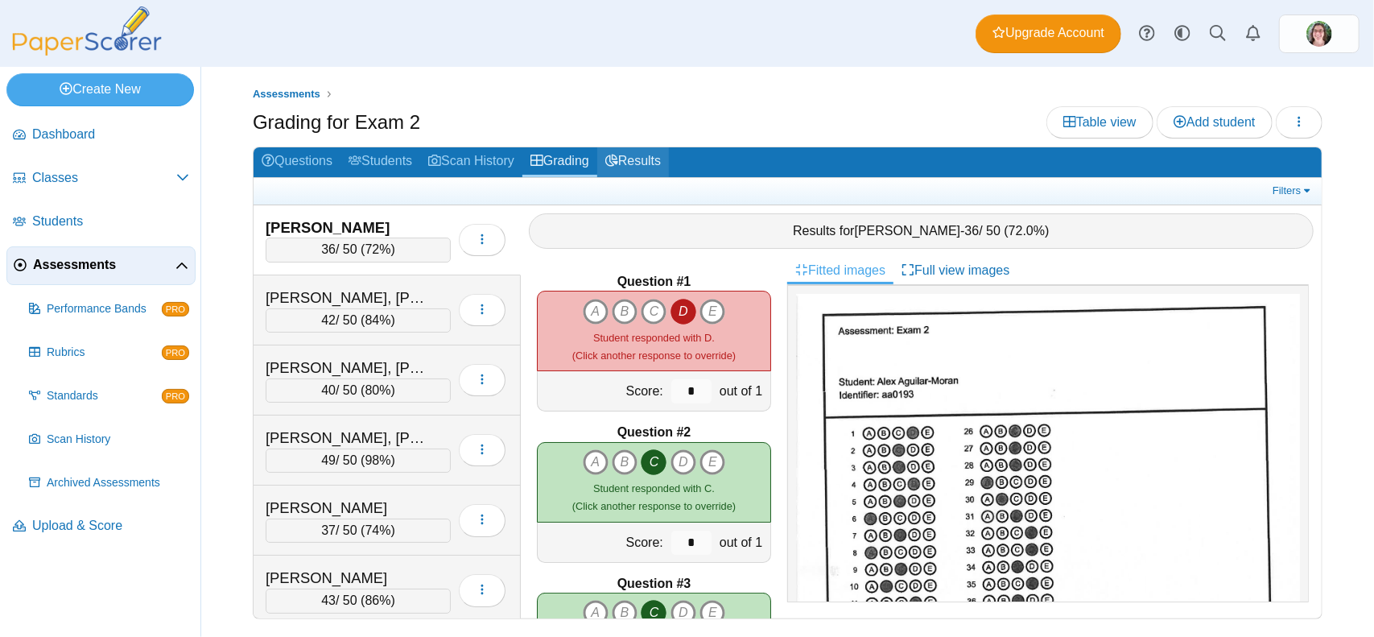
click at [637, 157] on link "Results" at bounding box center [633, 162] width 72 height 30
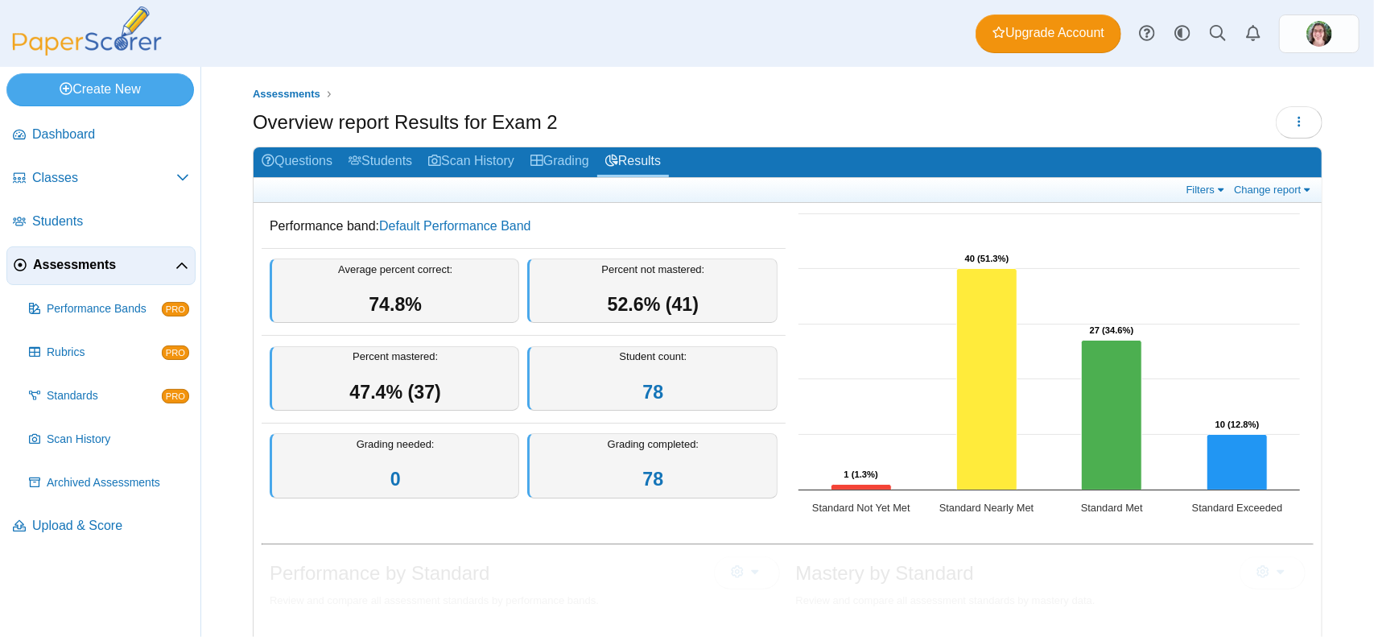
click at [114, 260] on span "Assessments" at bounding box center [104, 265] width 142 height 18
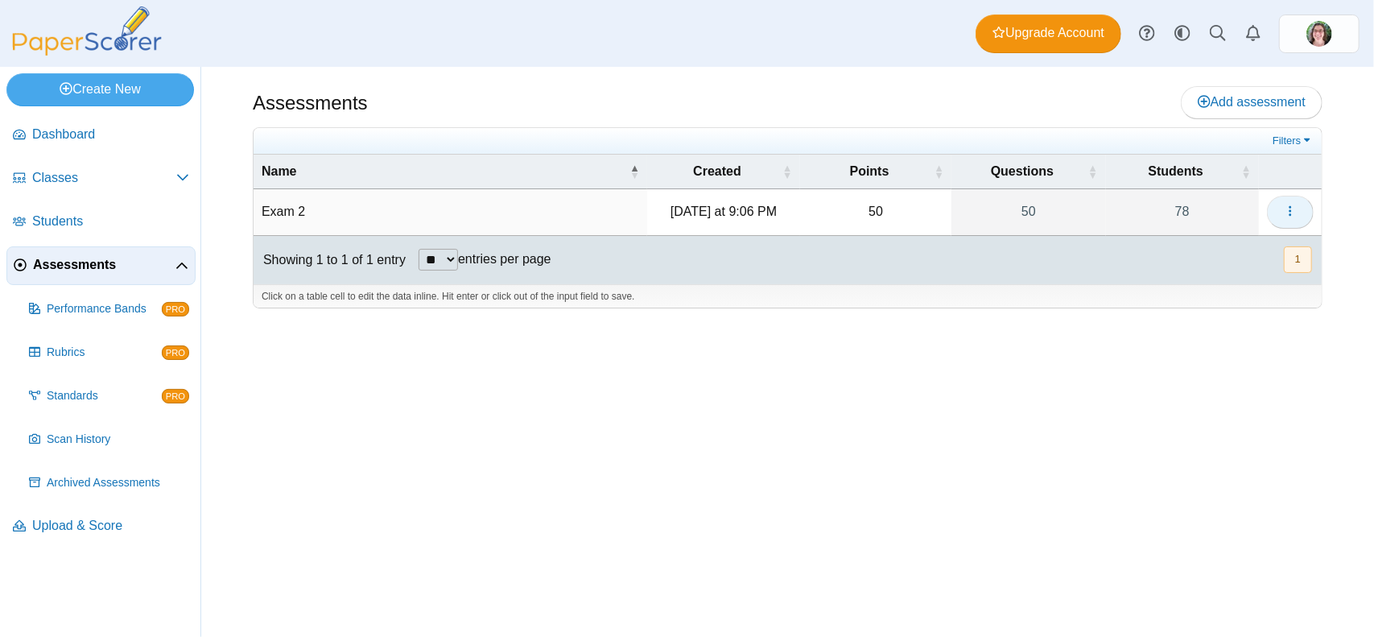
click at [1277, 204] on button "button" at bounding box center [1290, 212] width 47 height 32
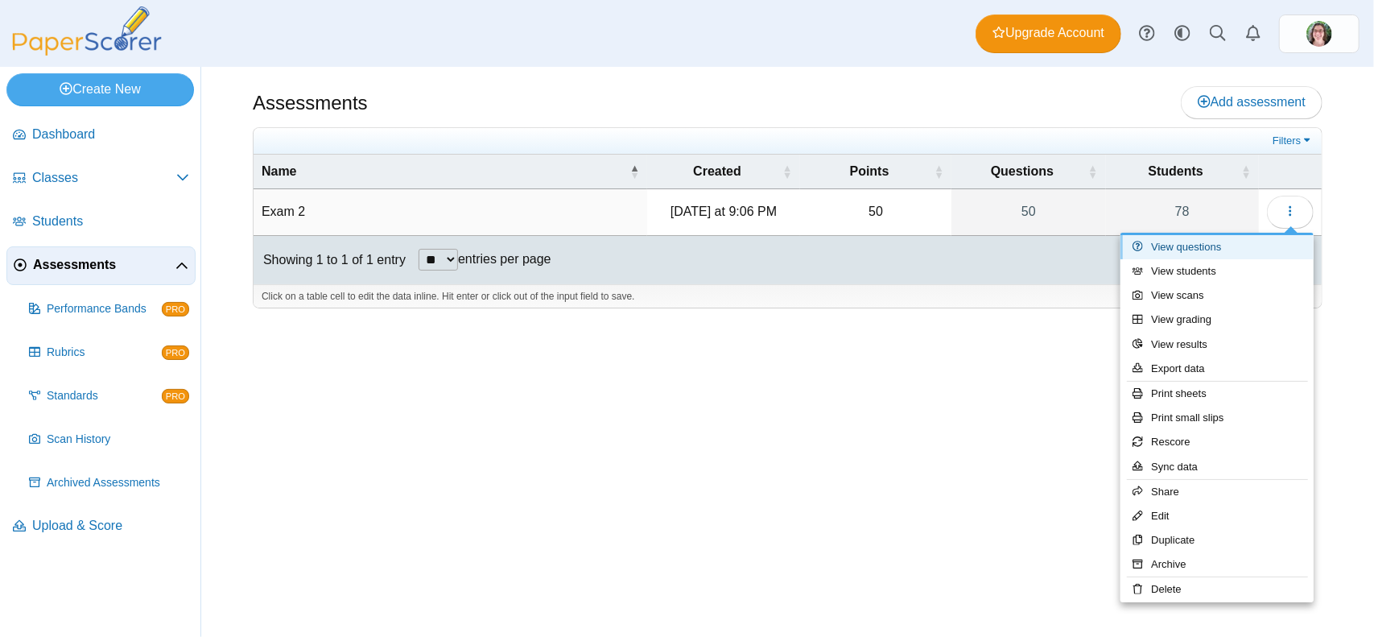
click at [1170, 252] on link "View questions" at bounding box center [1216, 247] width 193 height 24
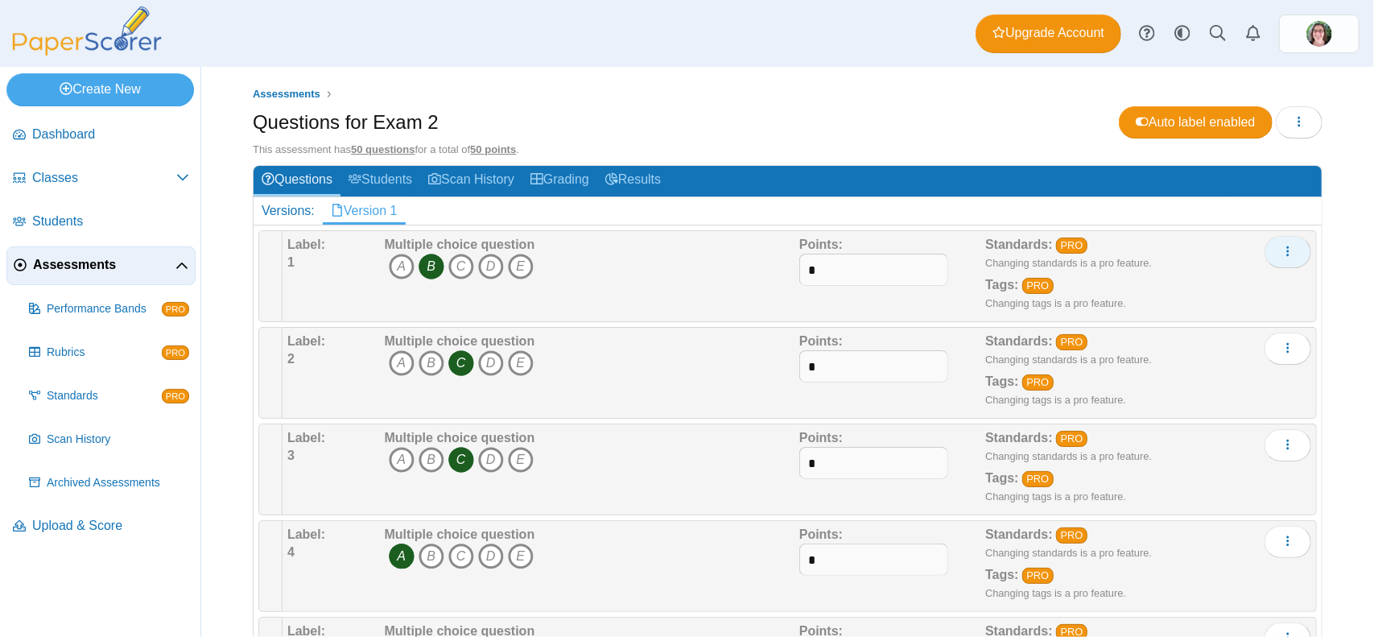
click at [1281, 249] on icon "More options" at bounding box center [1287, 251] width 13 height 13
click at [1340, 236] on div "Assessments Questions for Exam 2 Auto label enabled Loading… This assessment ha…" at bounding box center [787, 352] width 1173 height 570
click at [636, 179] on link "Results" at bounding box center [633, 181] width 72 height 30
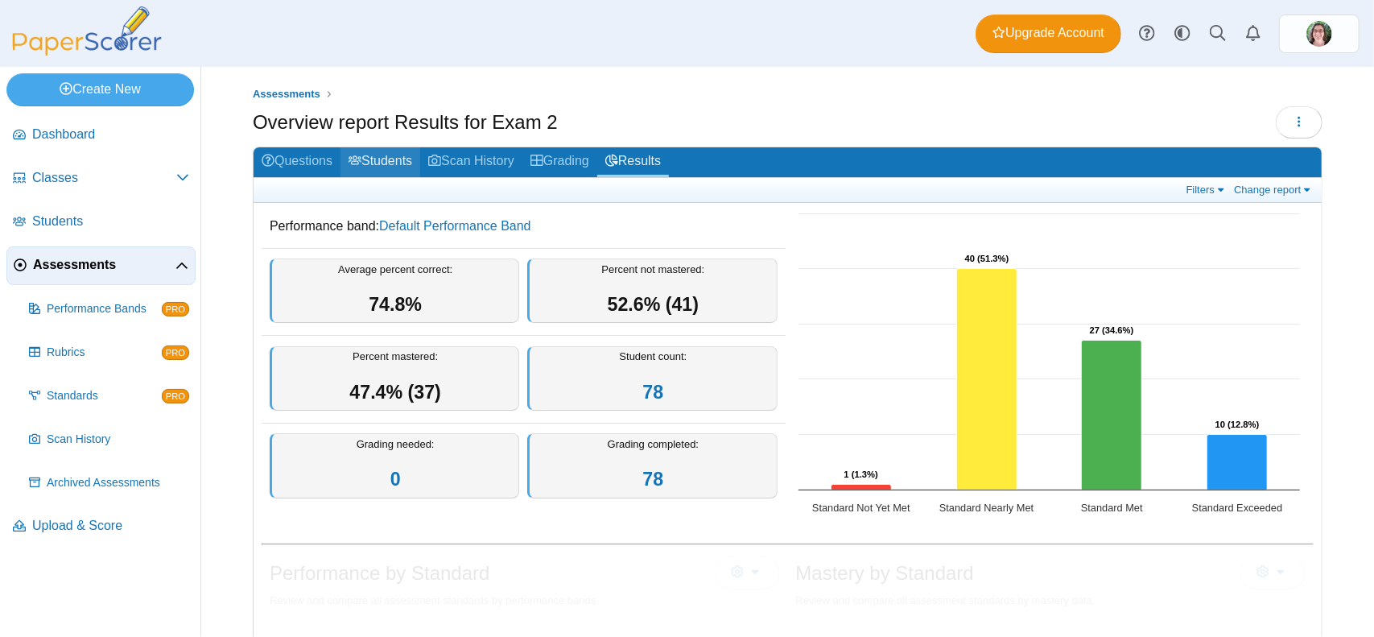
click at [365, 162] on link "Students" at bounding box center [380, 162] width 80 height 30
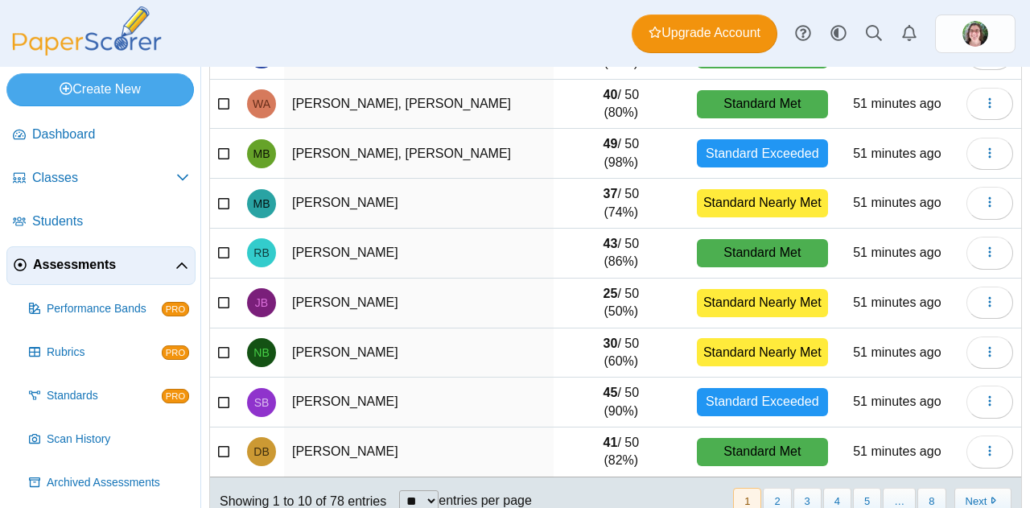
scroll to position [278, 0]
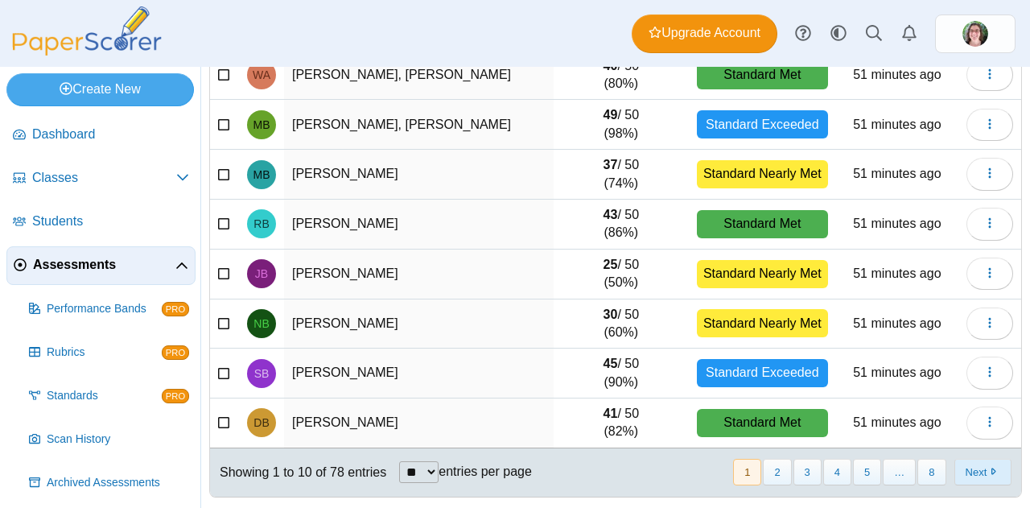
click at [961, 466] on button "Next" at bounding box center [982, 472] width 57 height 27
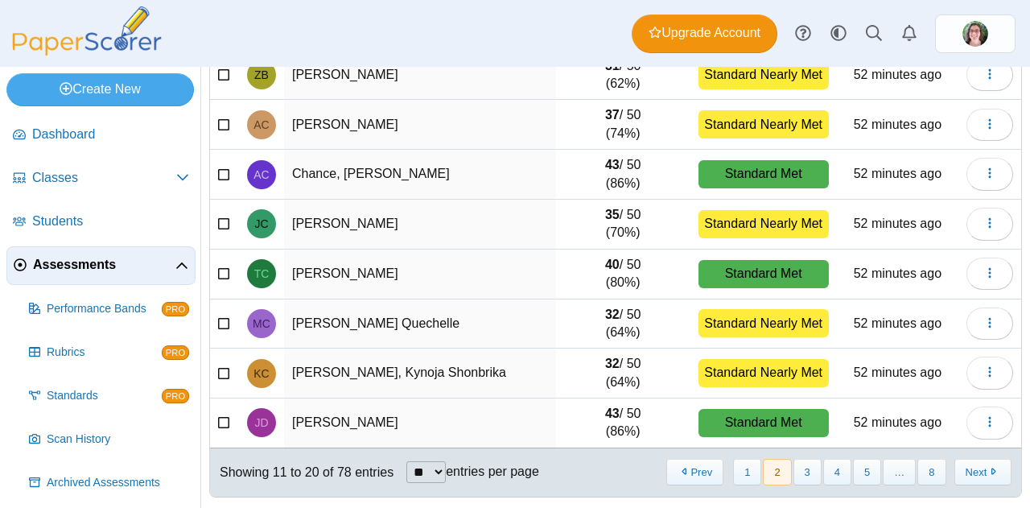
click at [968, 482] on div "« Prev 1 2 3 4 5 … 8 Next »" at bounding box center [838, 472] width 366 height 46
click at [971, 468] on button "Next" at bounding box center [982, 472] width 57 height 27
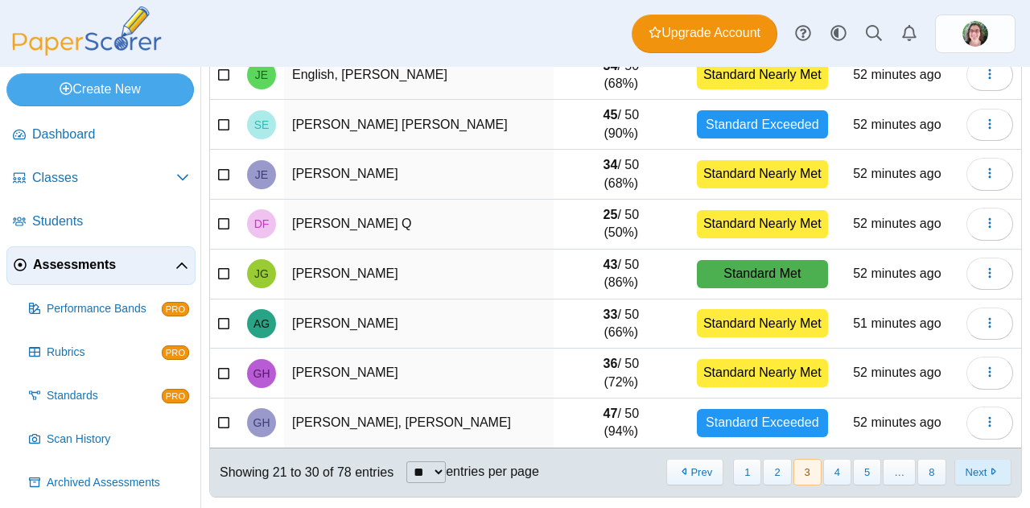
click at [969, 466] on button "Next" at bounding box center [982, 472] width 57 height 27
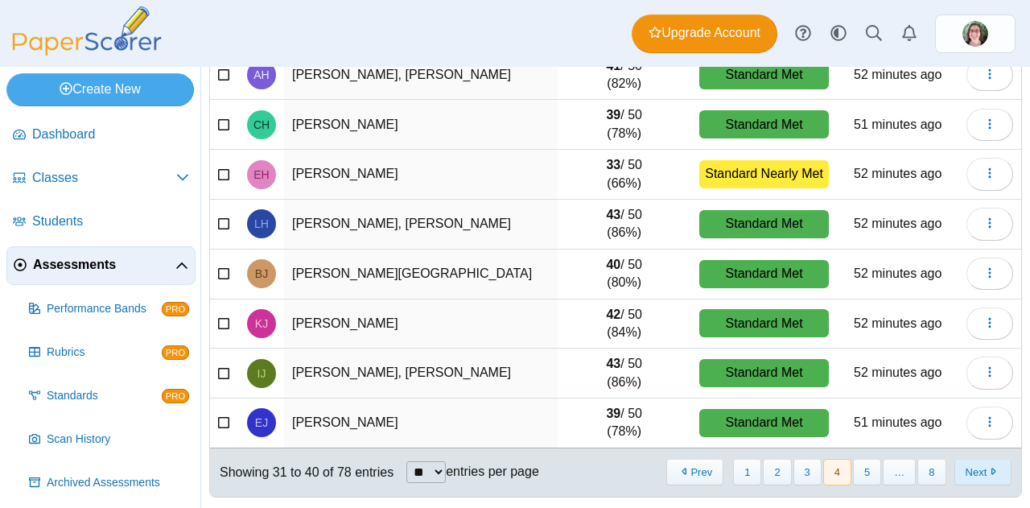
click at [966, 469] on button "Next" at bounding box center [982, 472] width 57 height 27
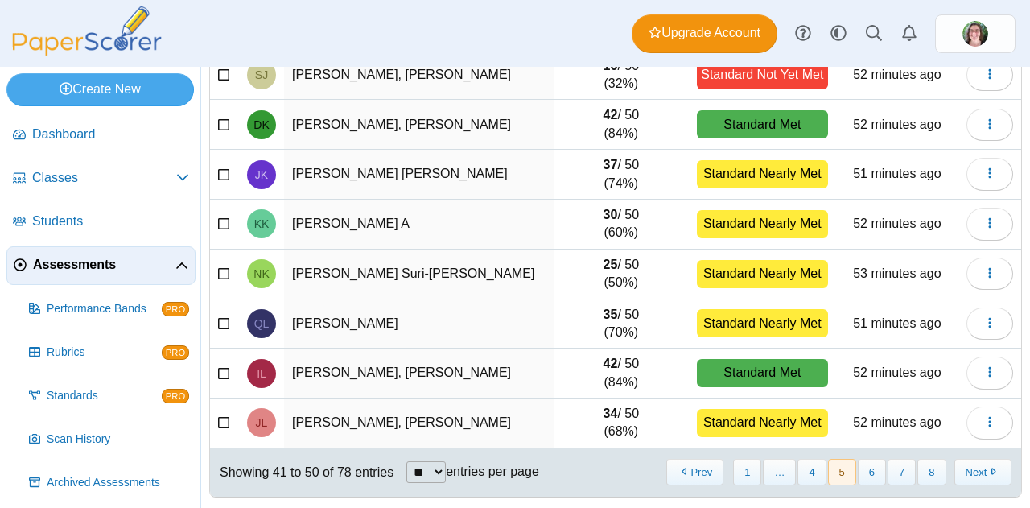
click at [966, 469] on button "Next" at bounding box center [982, 472] width 57 height 27
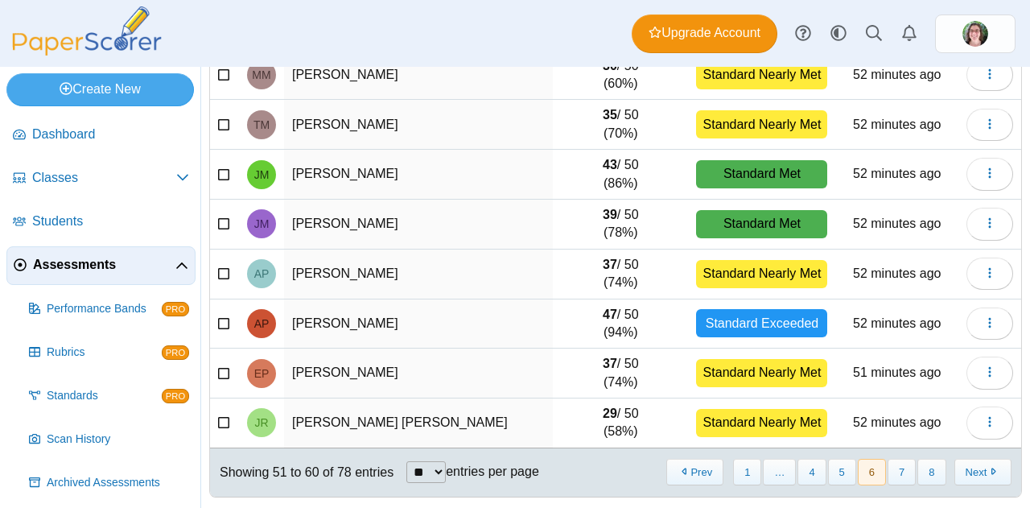
click at [966, 469] on button "Next" at bounding box center [982, 472] width 57 height 27
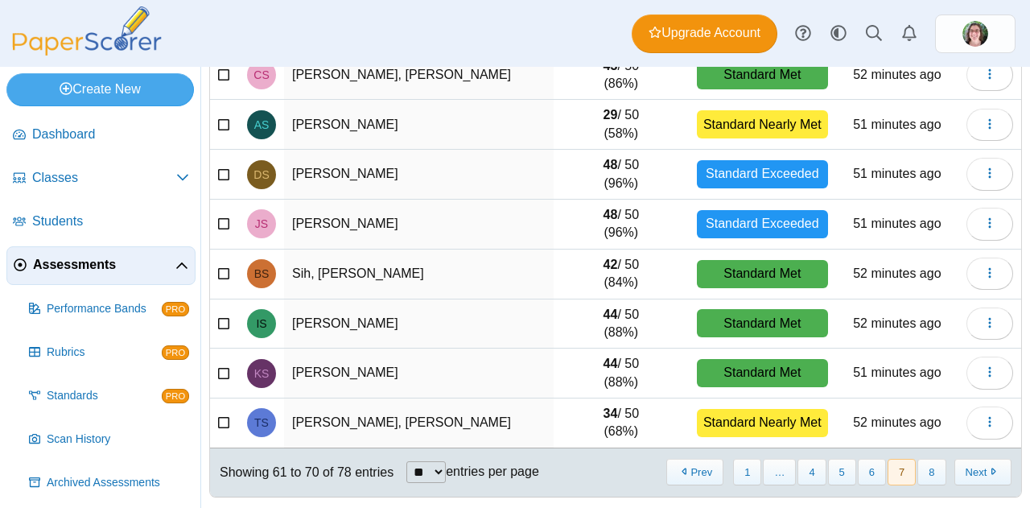
click at [966, 469] on button "Next" at bounding box center [982, 472] width 57 height 27
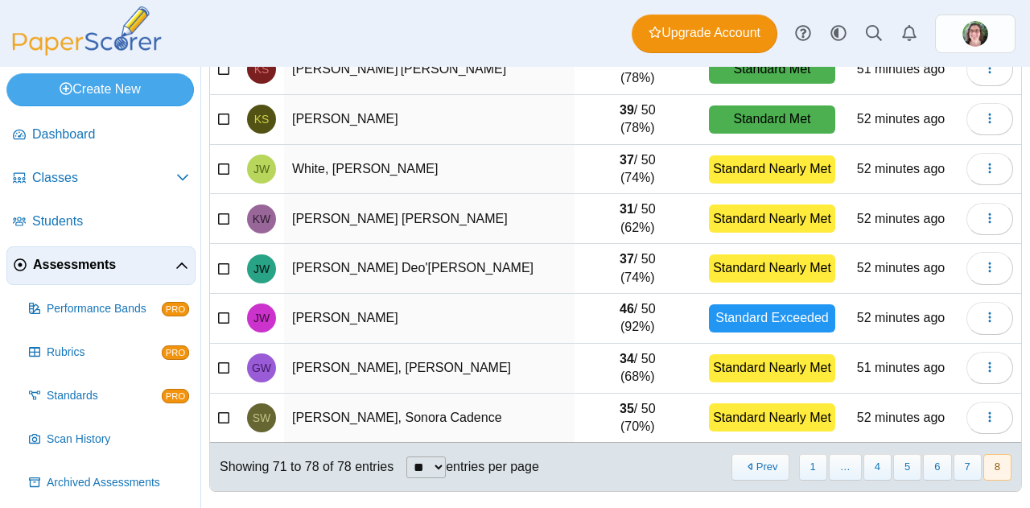
scroll to position [179, 0]
